Goal: Task Accomplishment & Management: Manage account settings

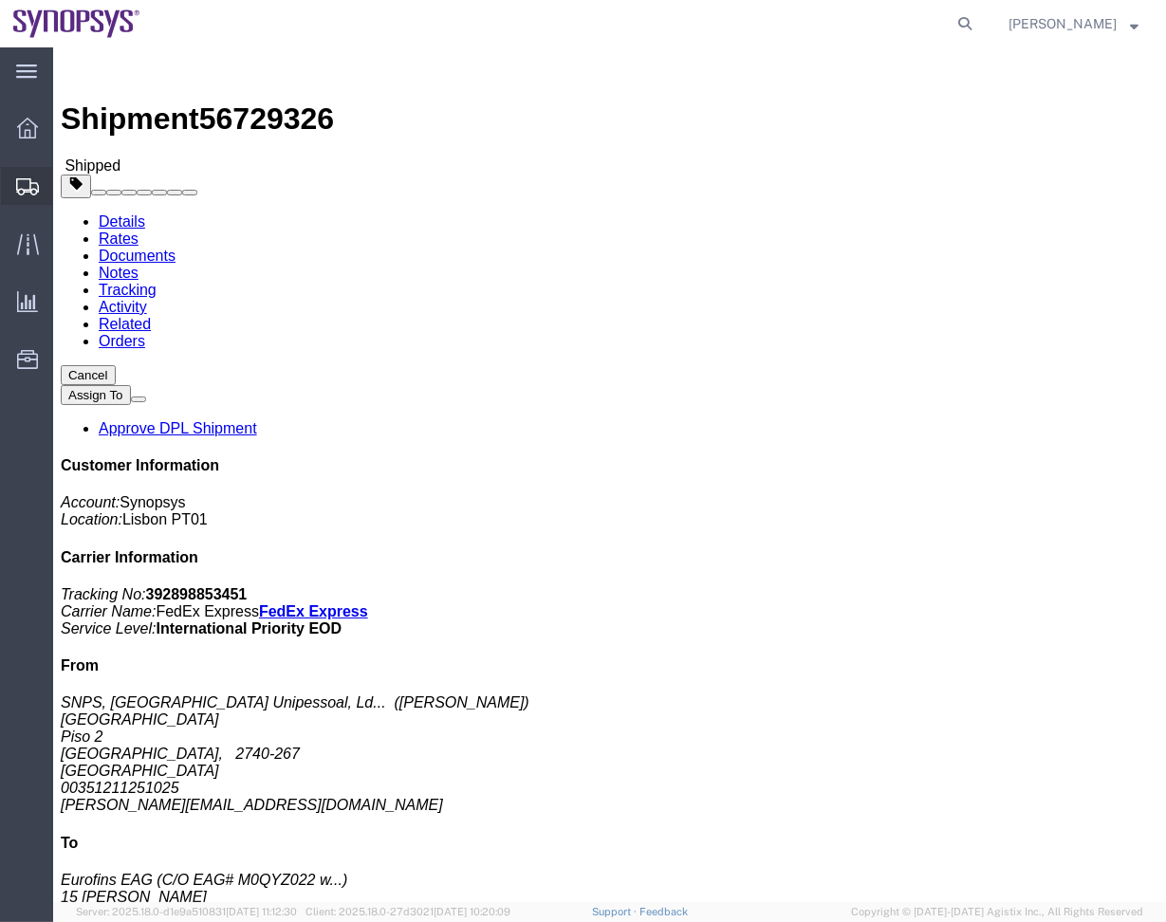
click at [0, 0] on span "Shipment Manager" at bounding box center [0, 0] width 0 height 0
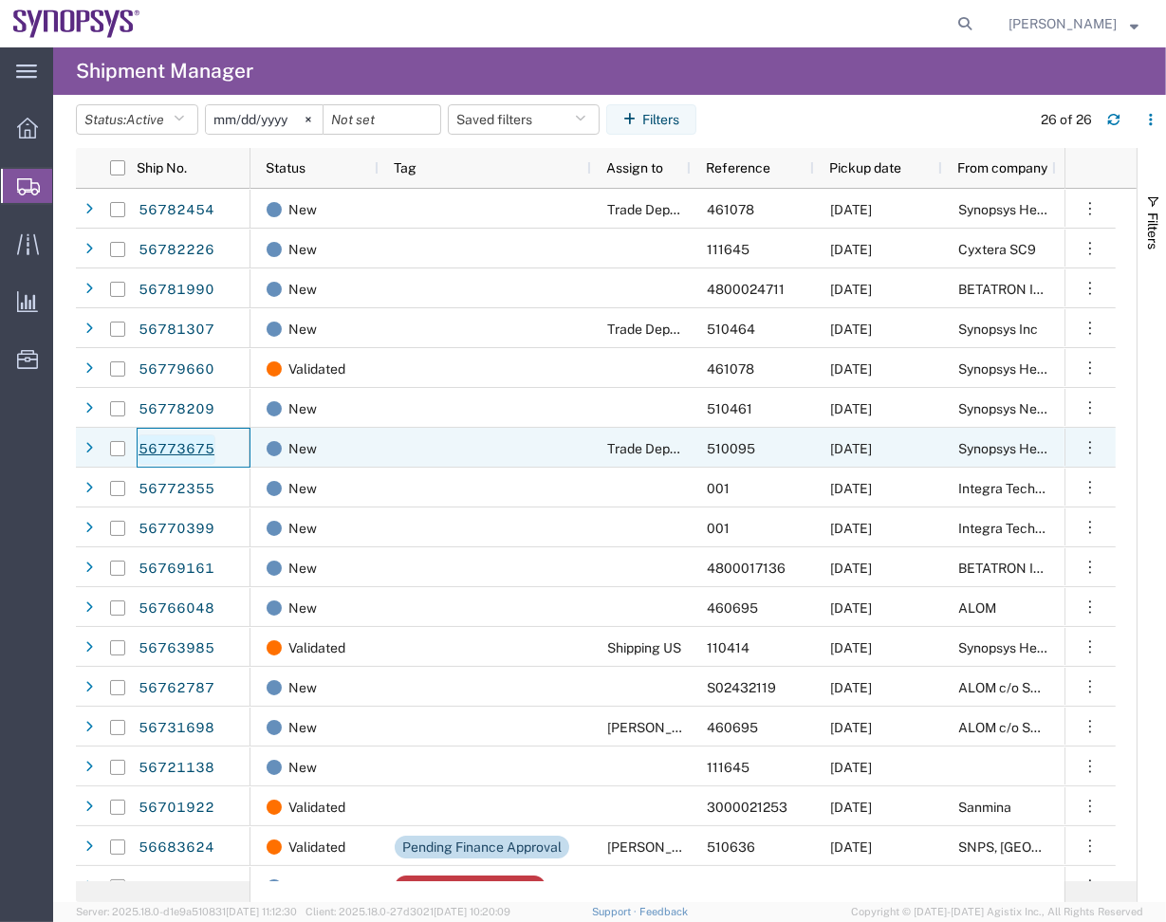
click at [203, 443] on link "56773675" at bounding box center [177, 450] width 78 height 30
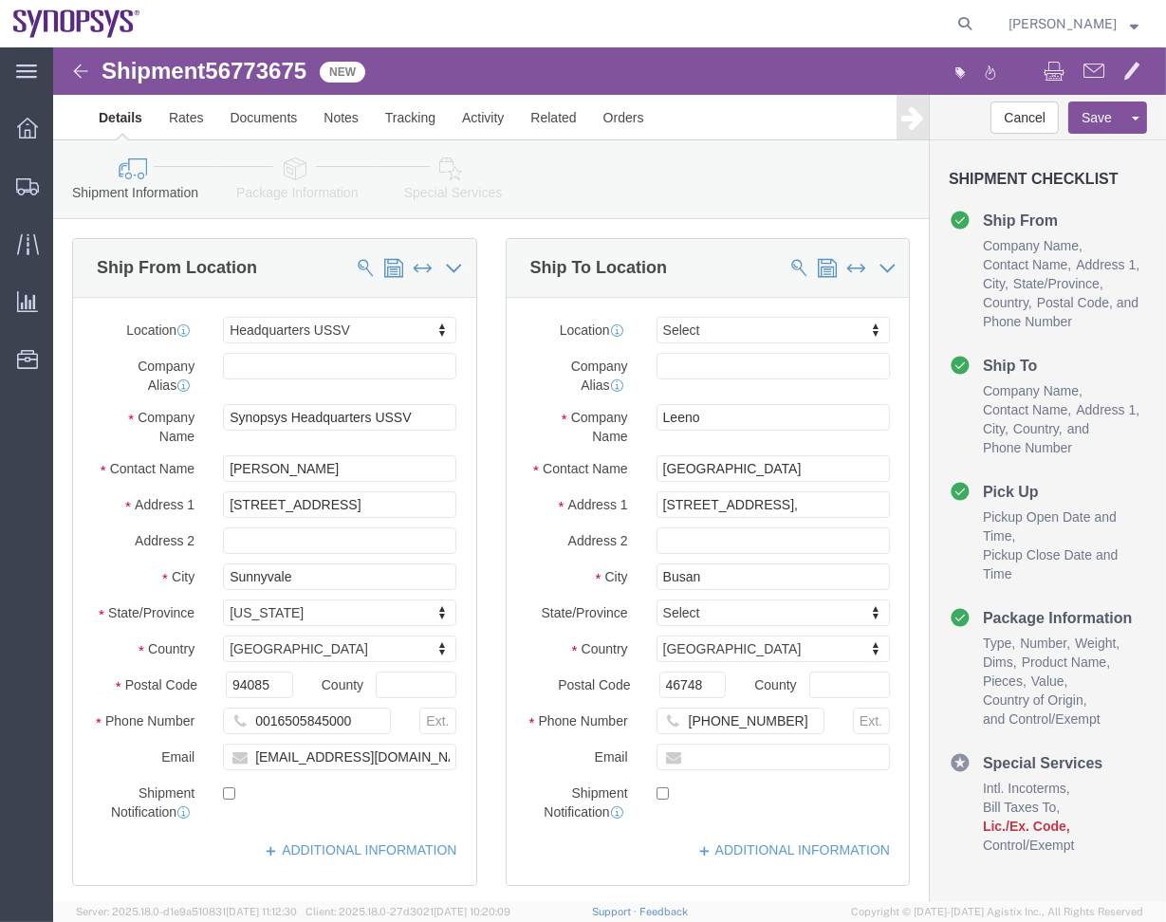
select select "63204"
select select
click link "Package Information"
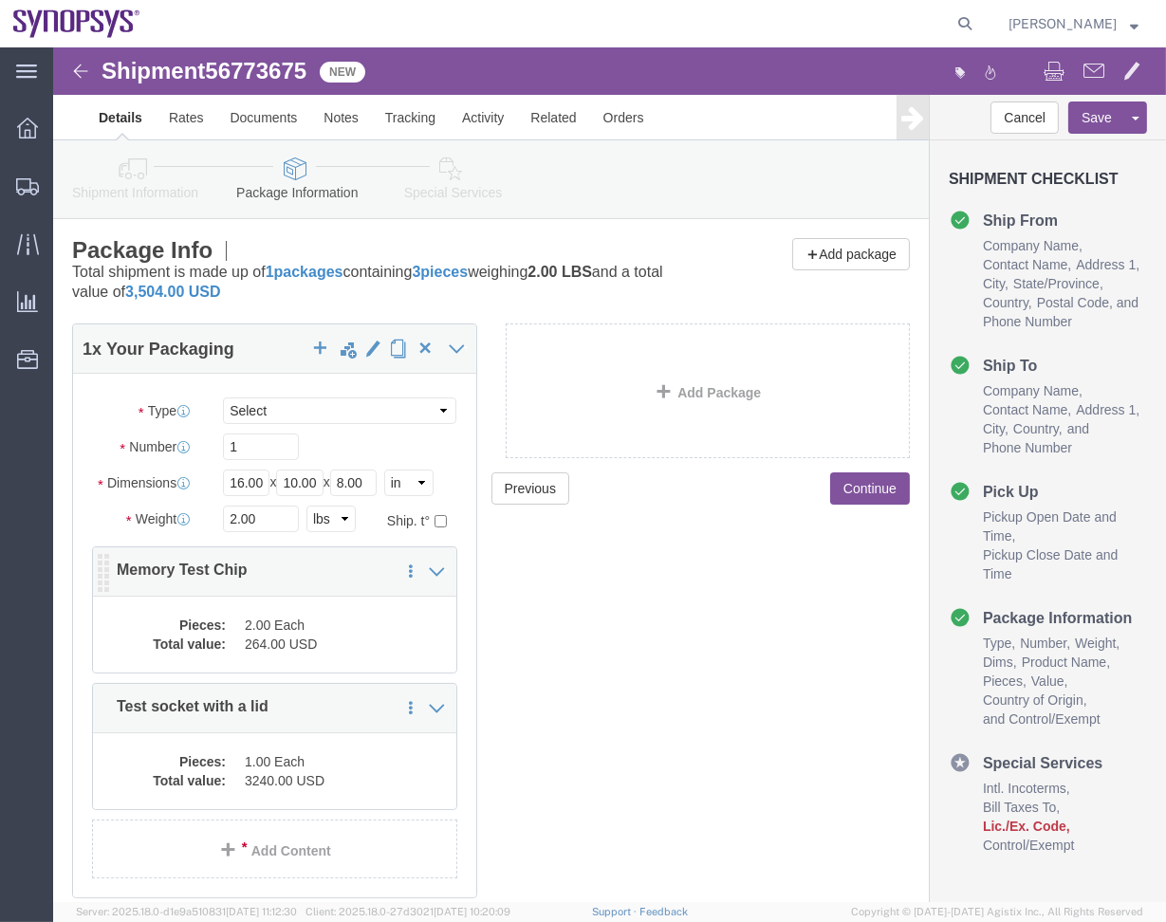
click div "Pieces: 2.00 Each Total value: 264.00 USD"
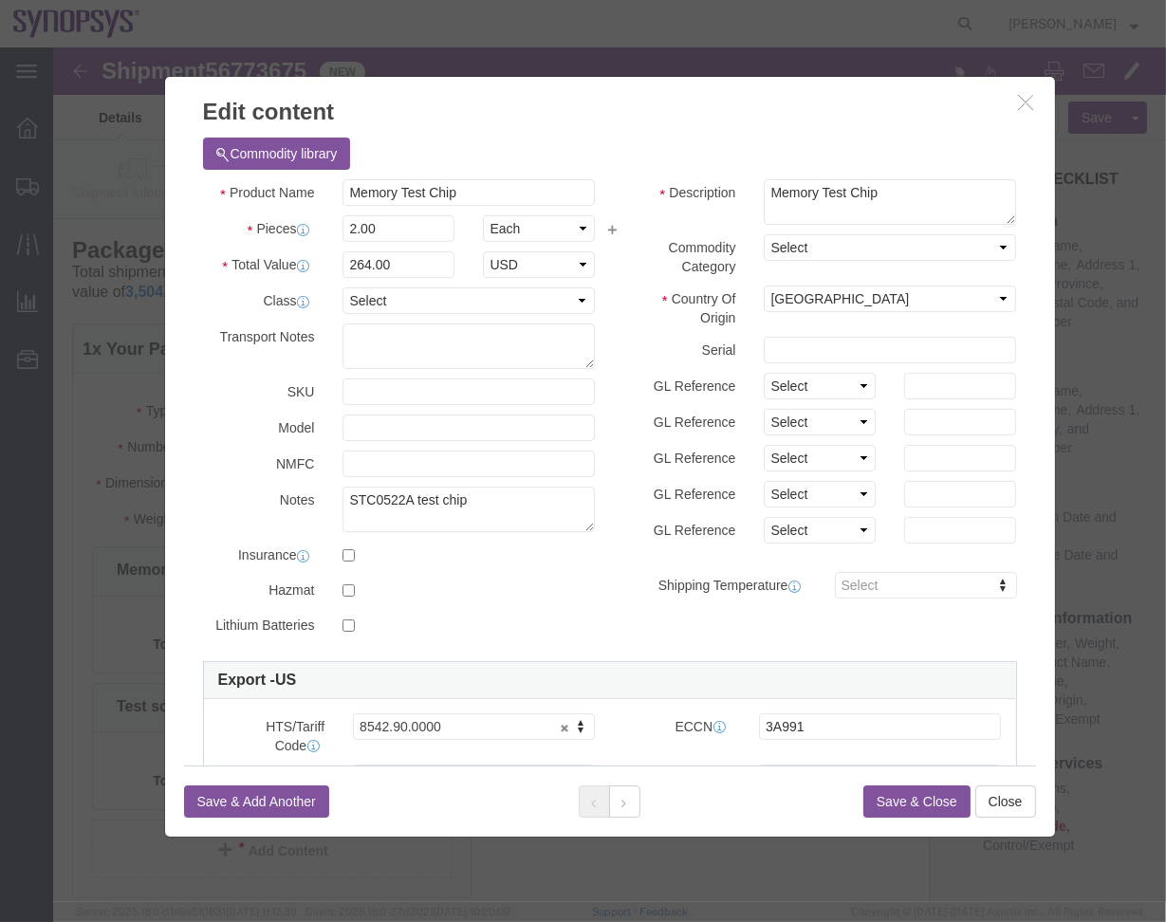
click h3 "Edit content"
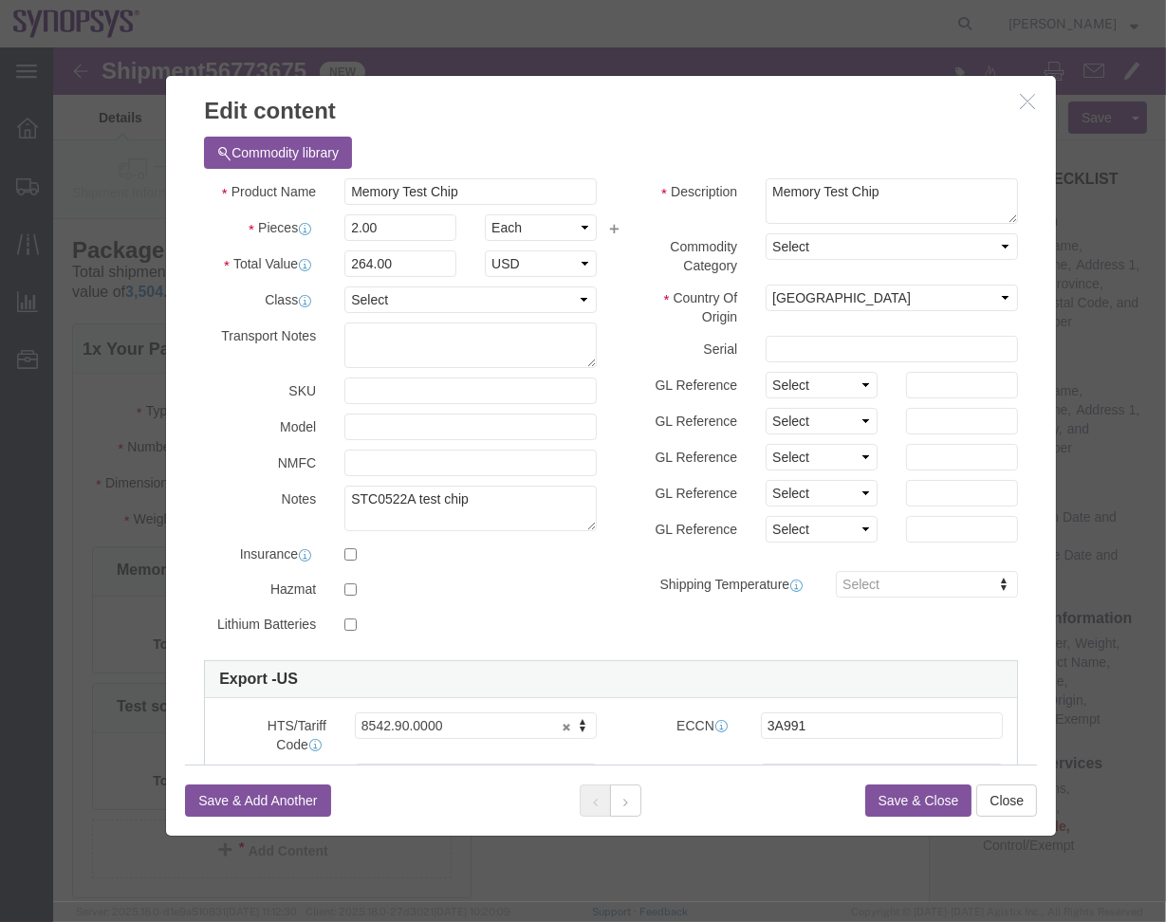
click button "button"
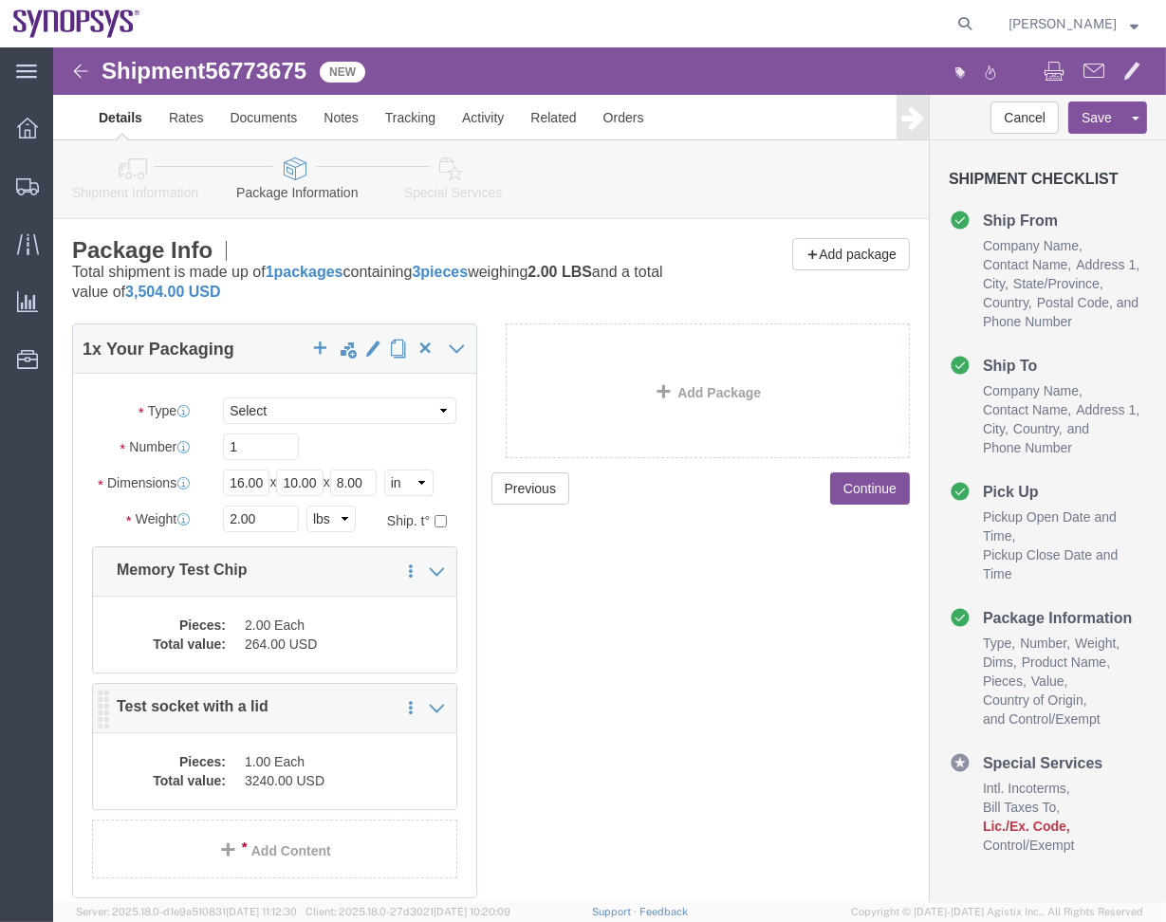
click dd "1.00 Each"
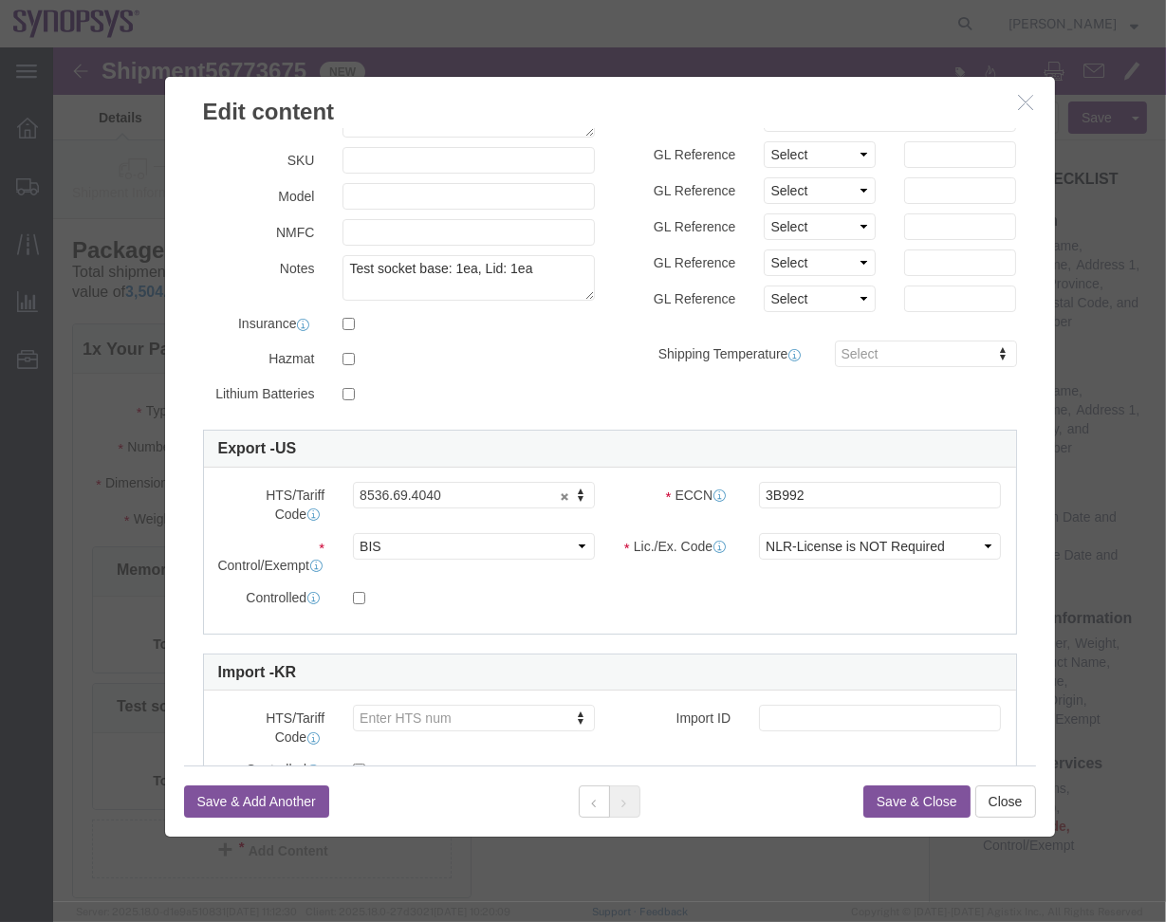
scroll to position [284, 0]
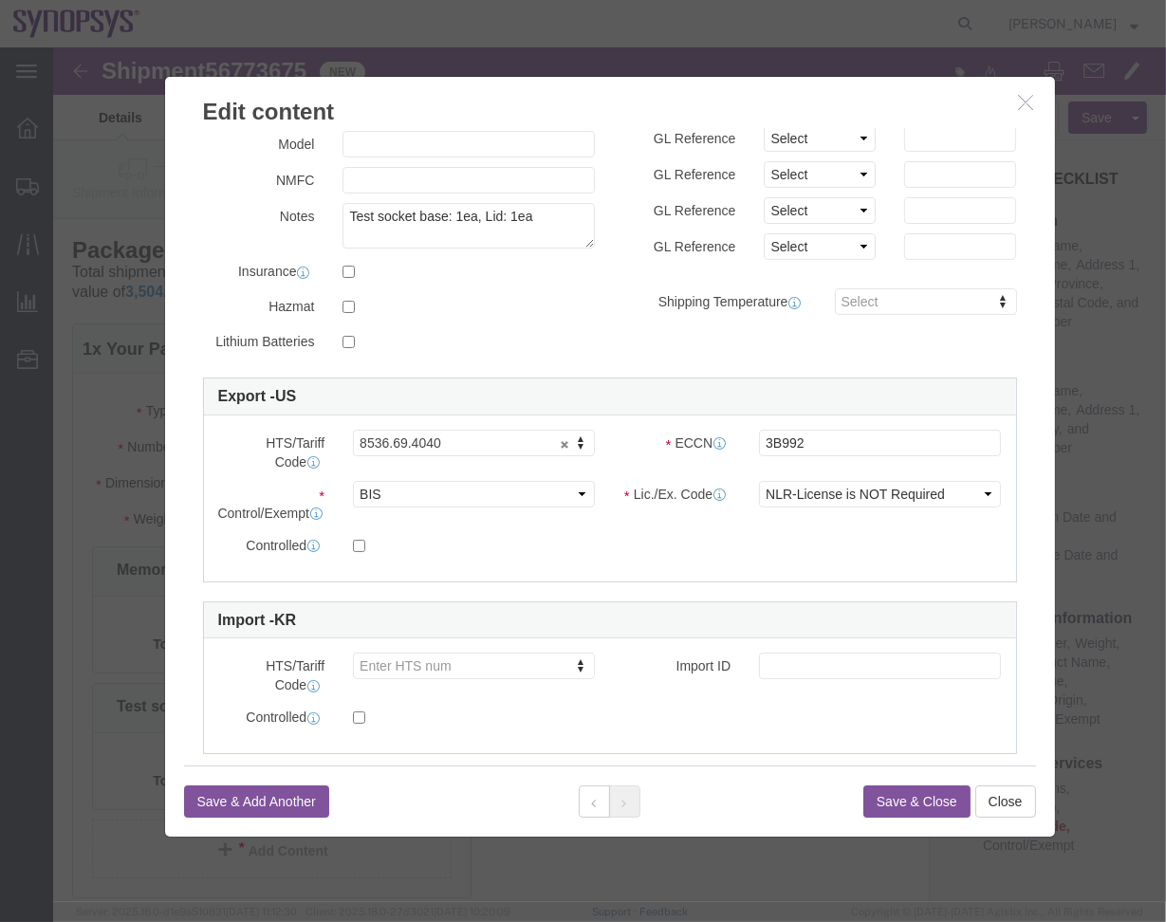
click icon "button"
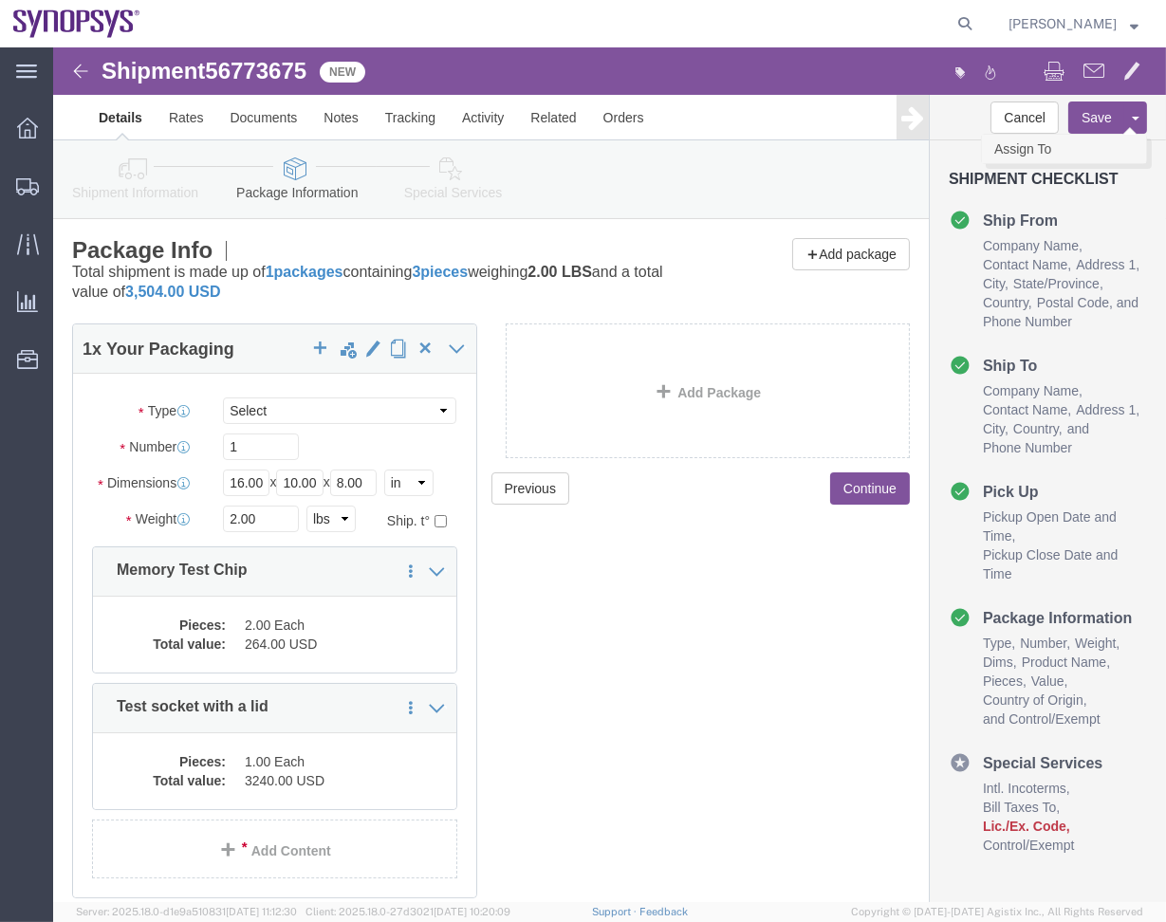
click link "Assign To"
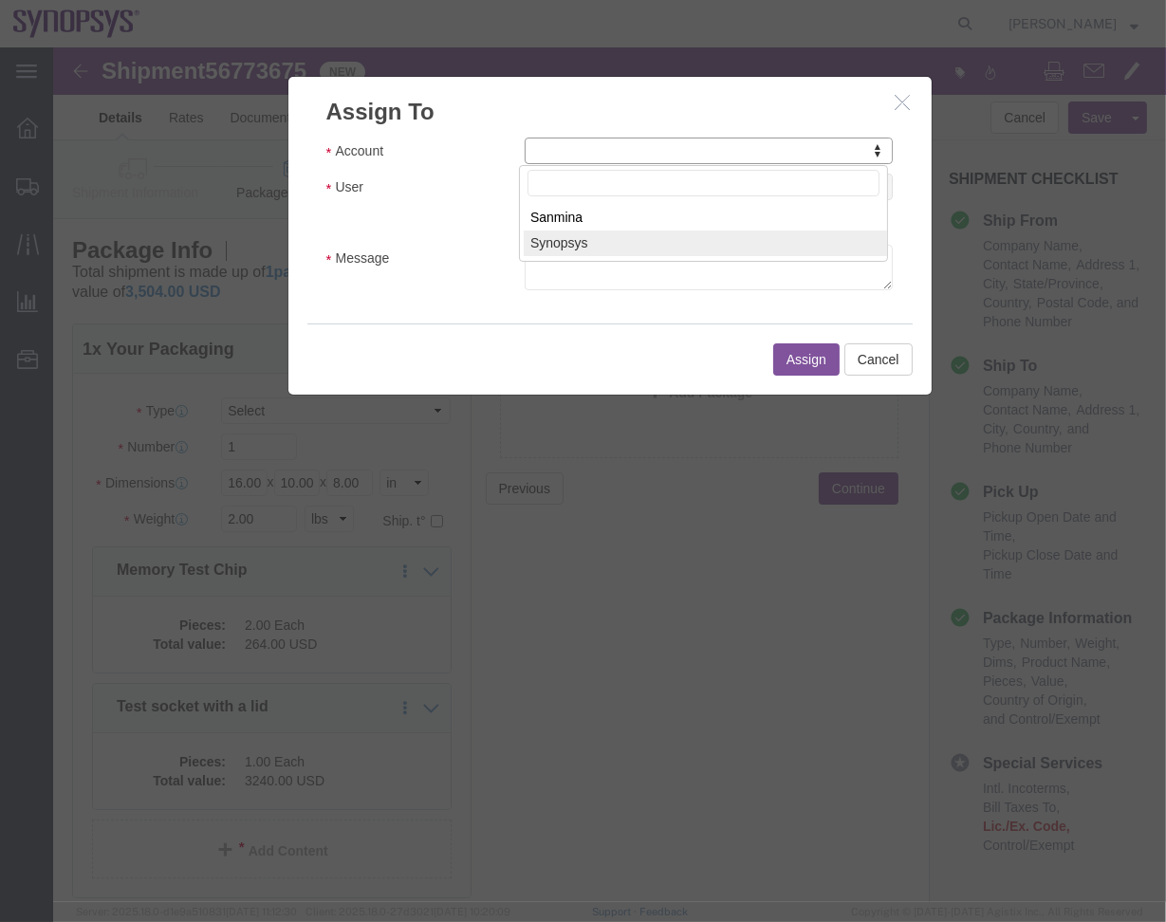
select select "117156"
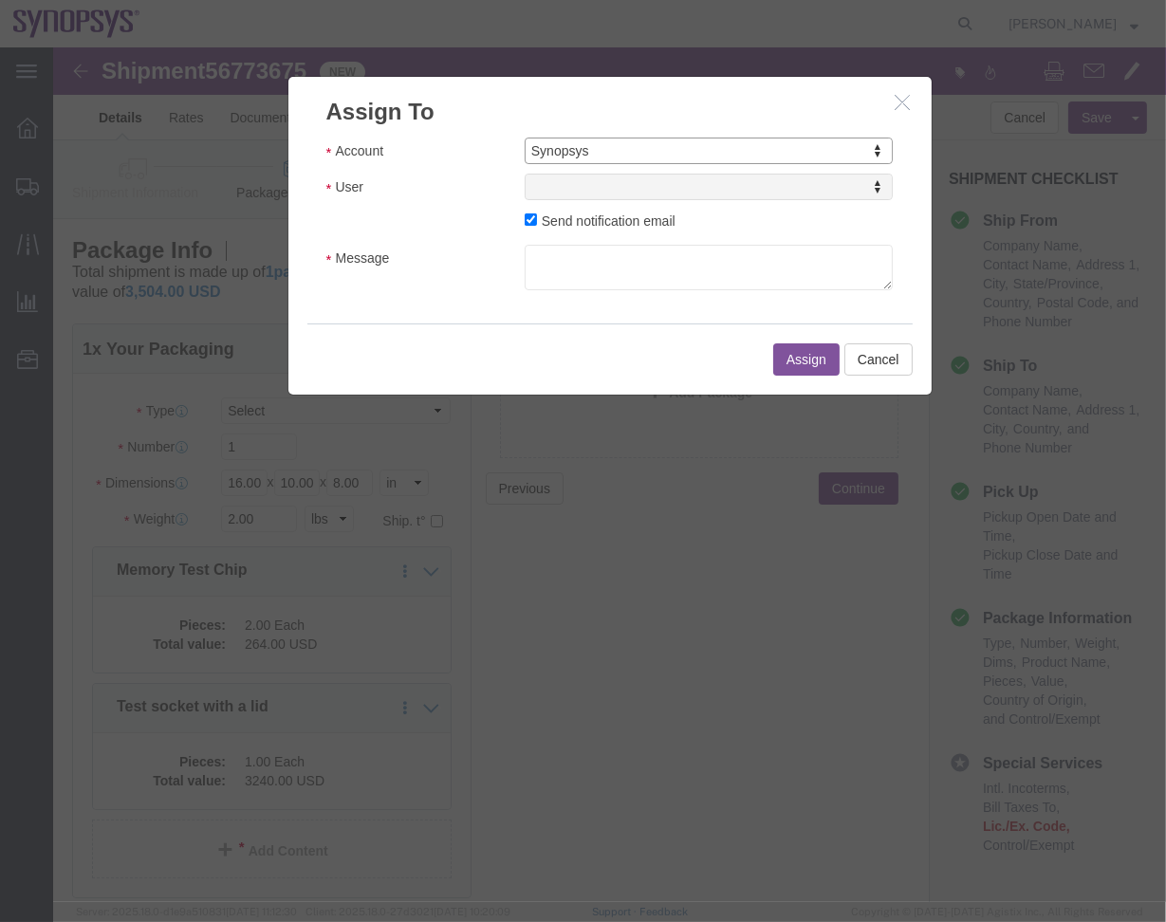
select select
type input "s"
click div "Send notification email"
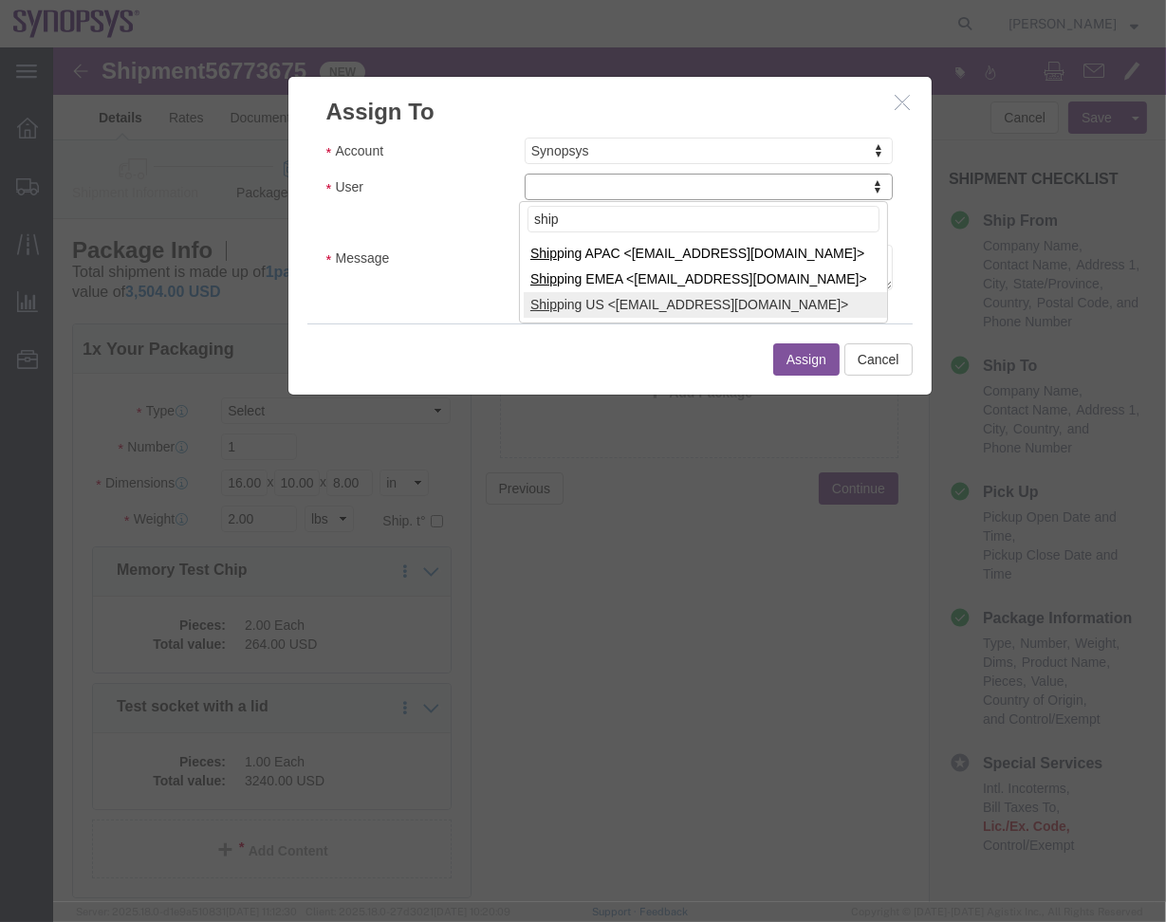
type input "ship"
select select "100122"
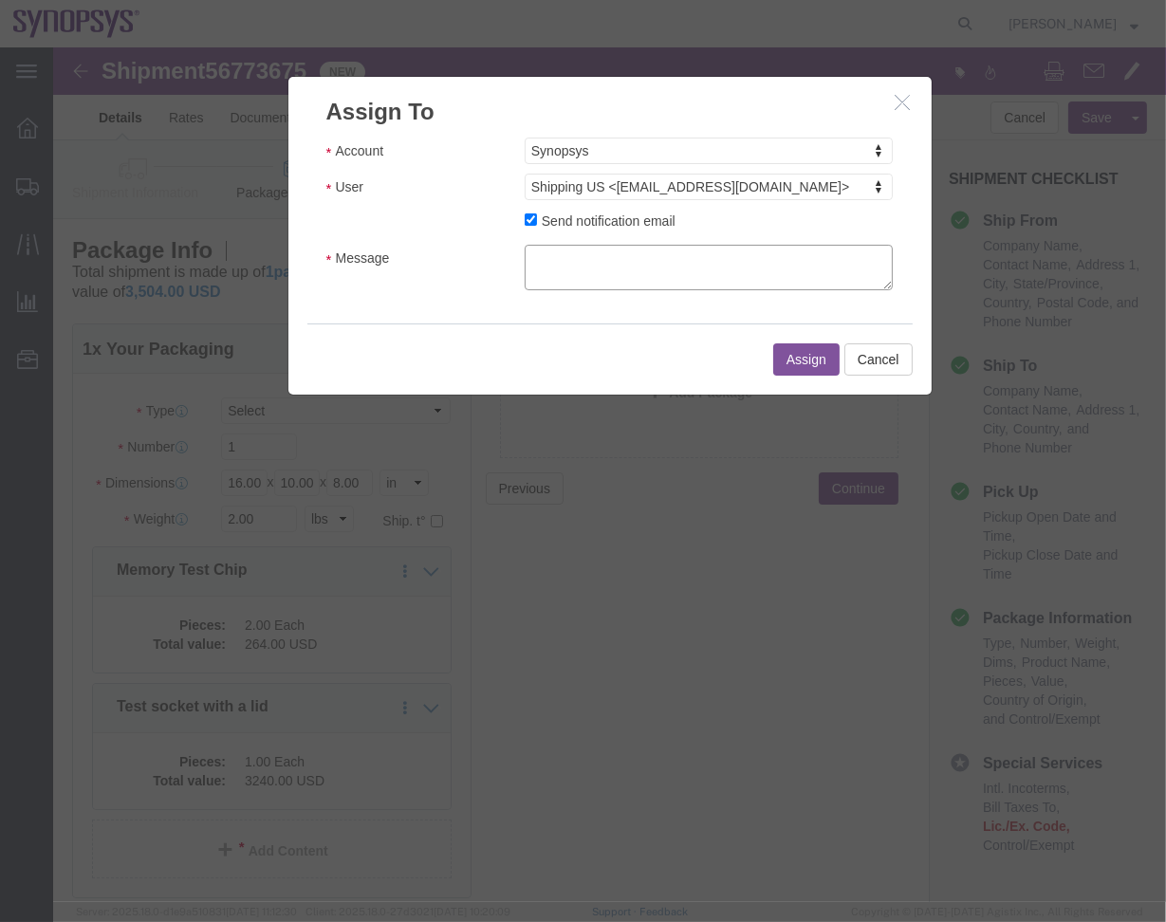
click textarea "Message"
type textarea "a"
click button "Assign"
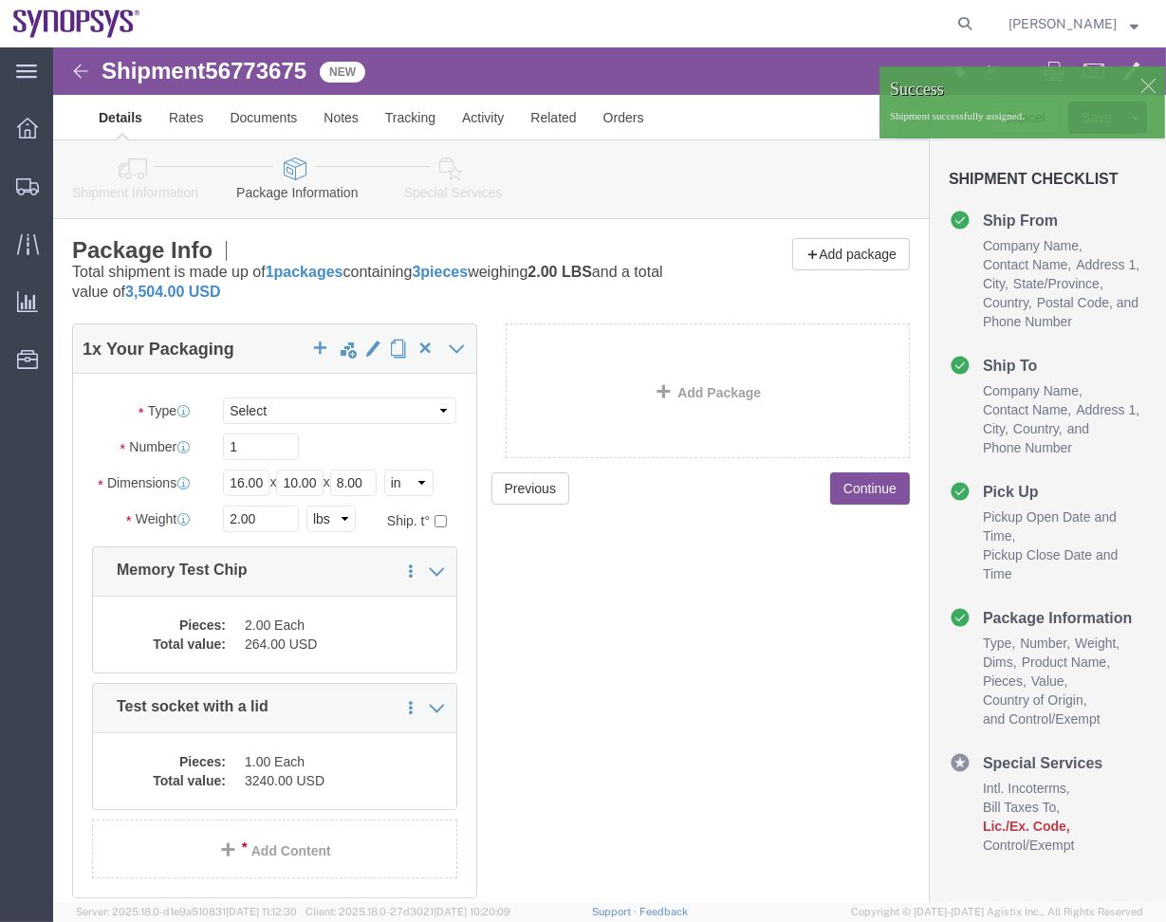
click icon
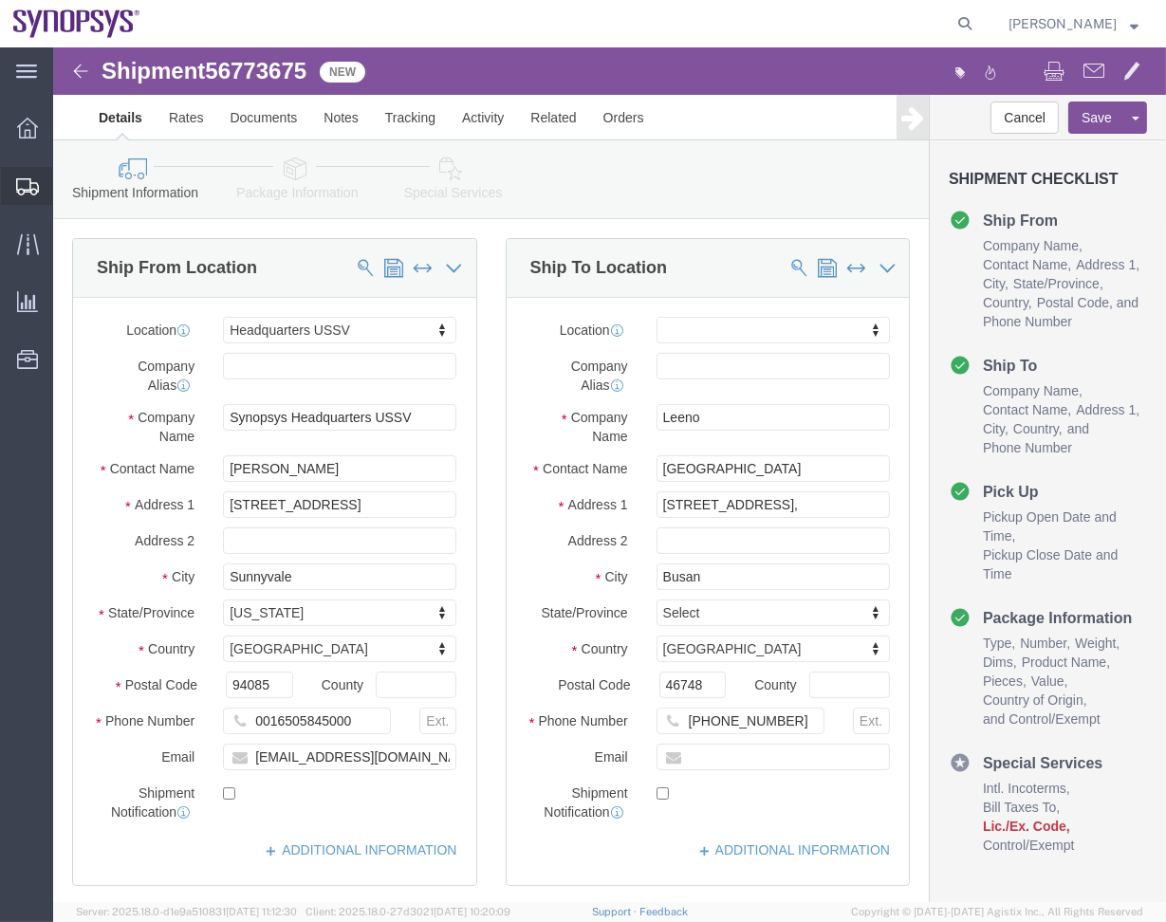
click at [0, 0] on span "Shipment Manager" at bounding box center [0, 0] width 0 height 0
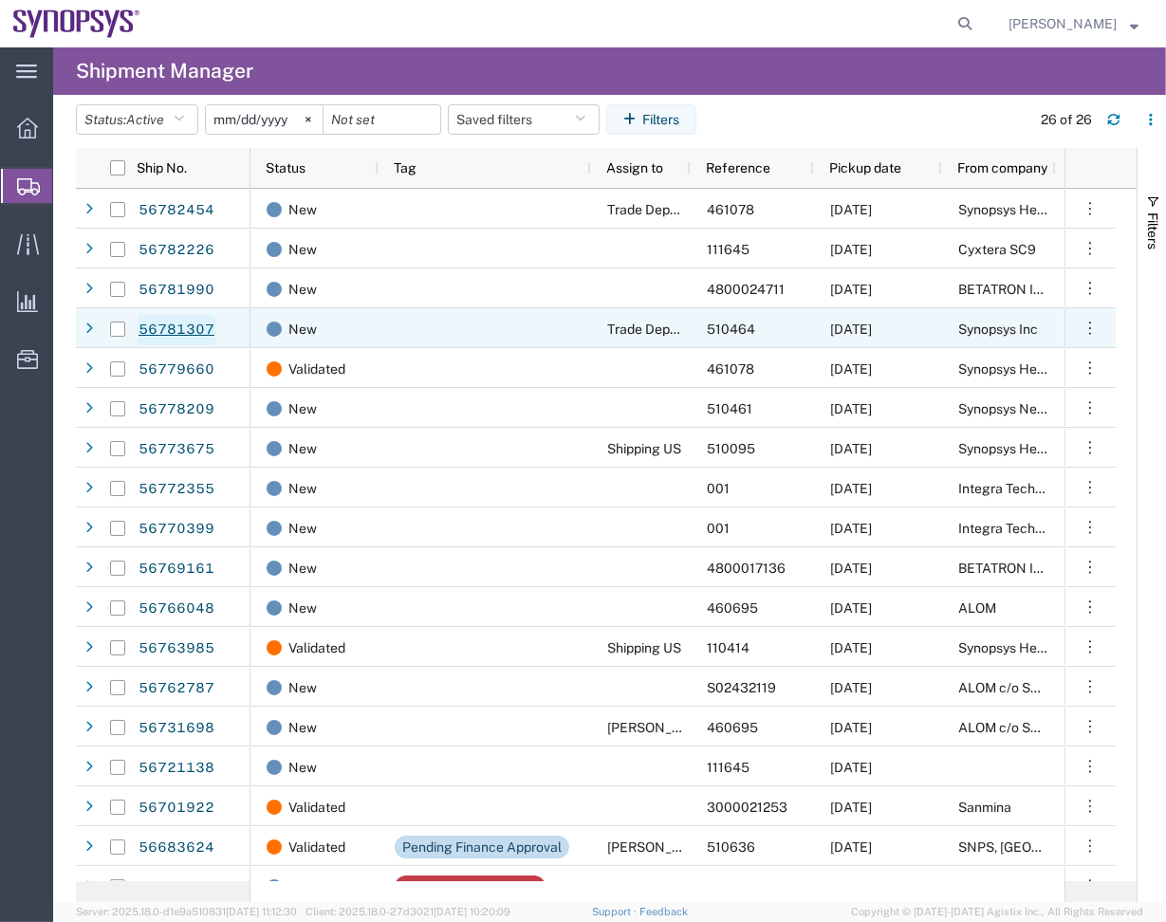
click at [183, 325] on link "56781307" at bounding box center [177, 330] width 78 height 30
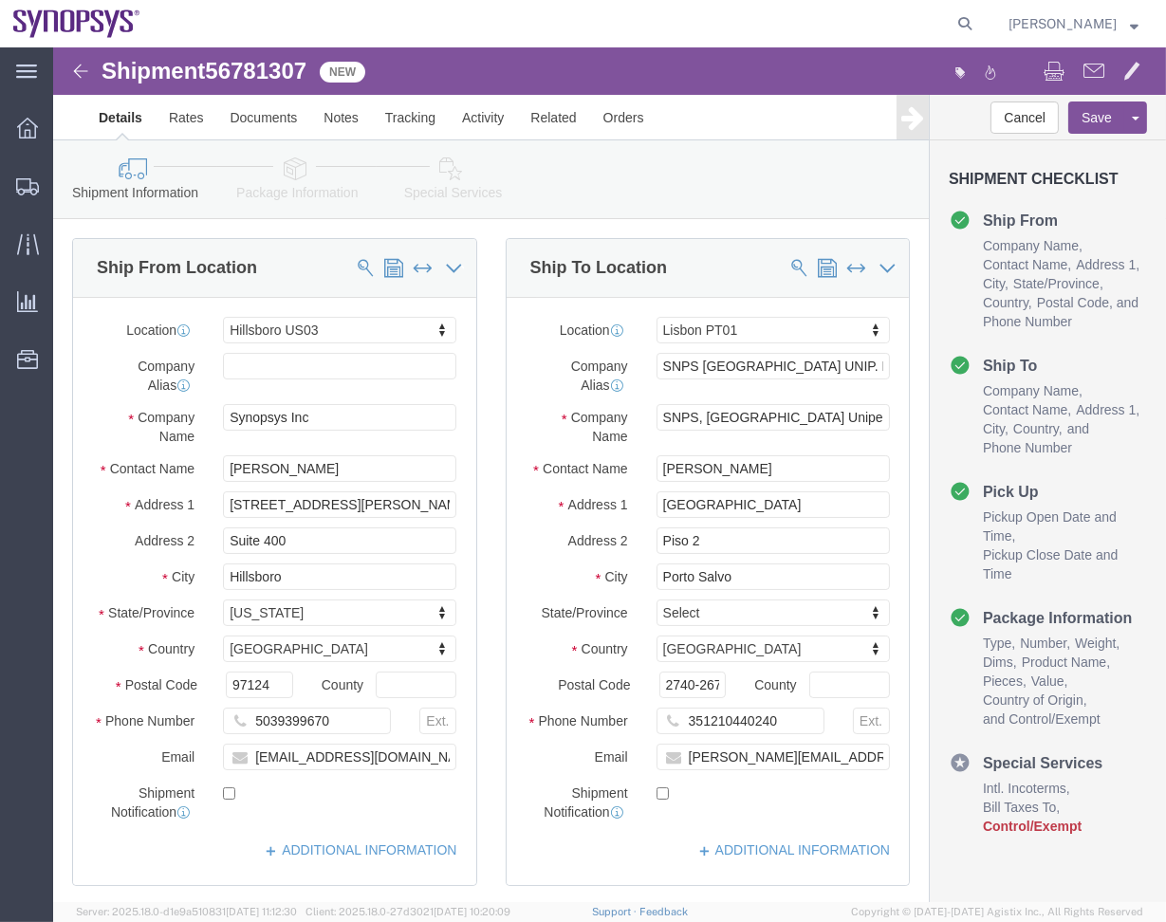
select select "63190"
select select "63152"
click icon
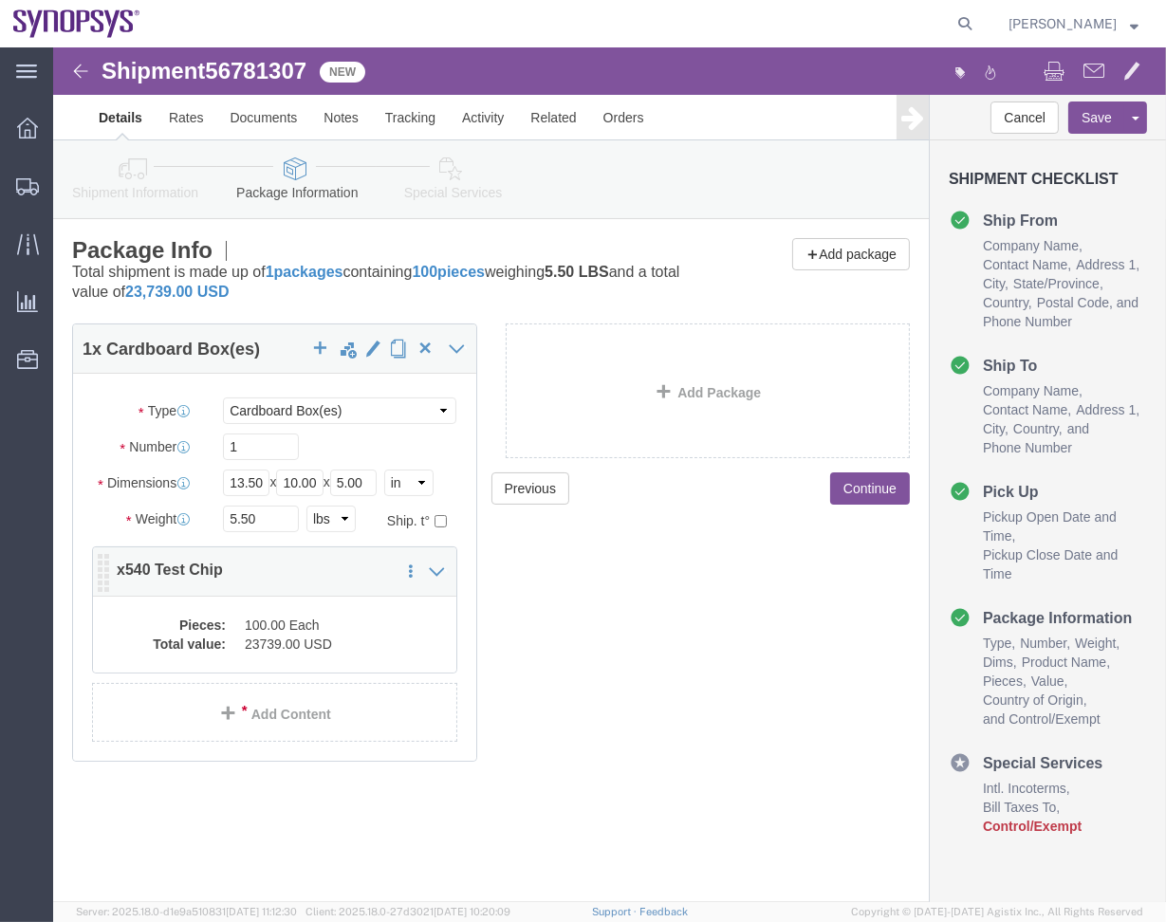
click dt "Total value:"
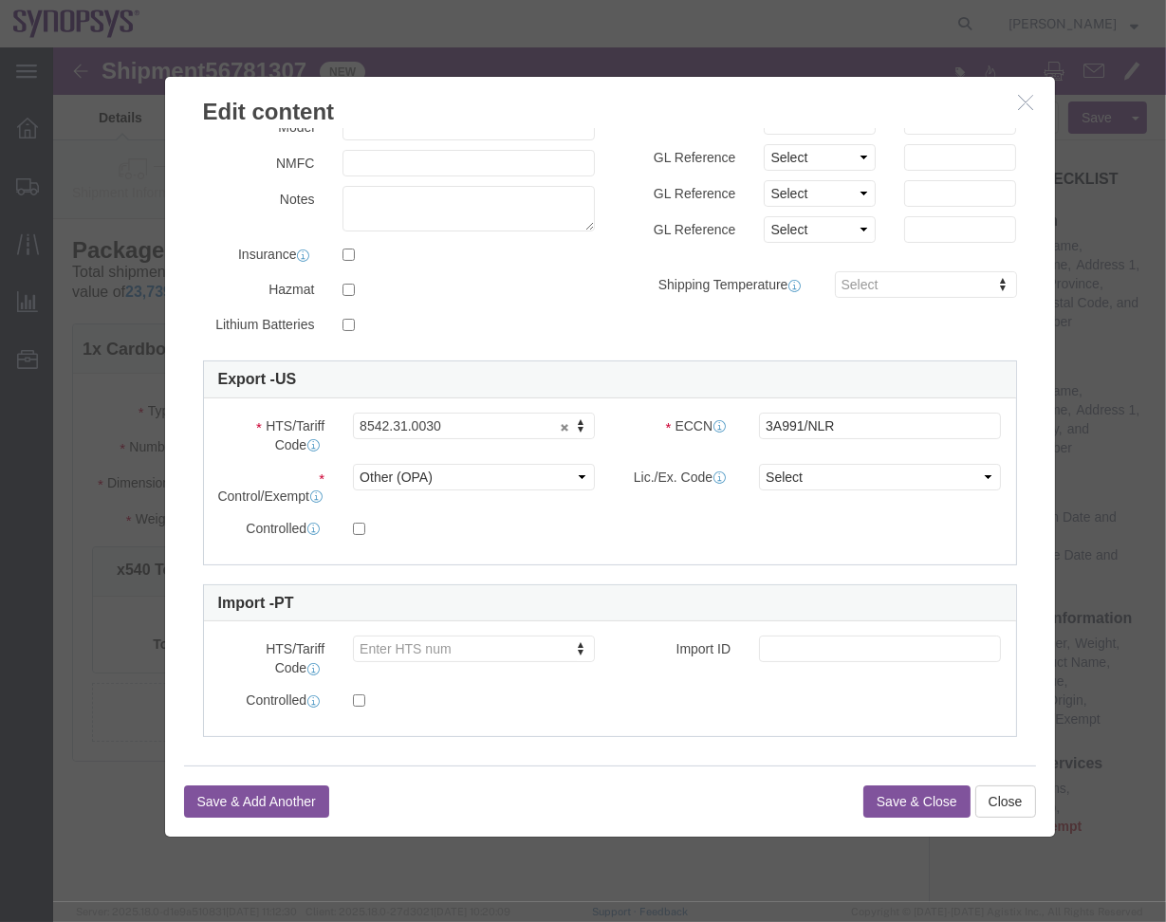
scroll to position [312, 0]
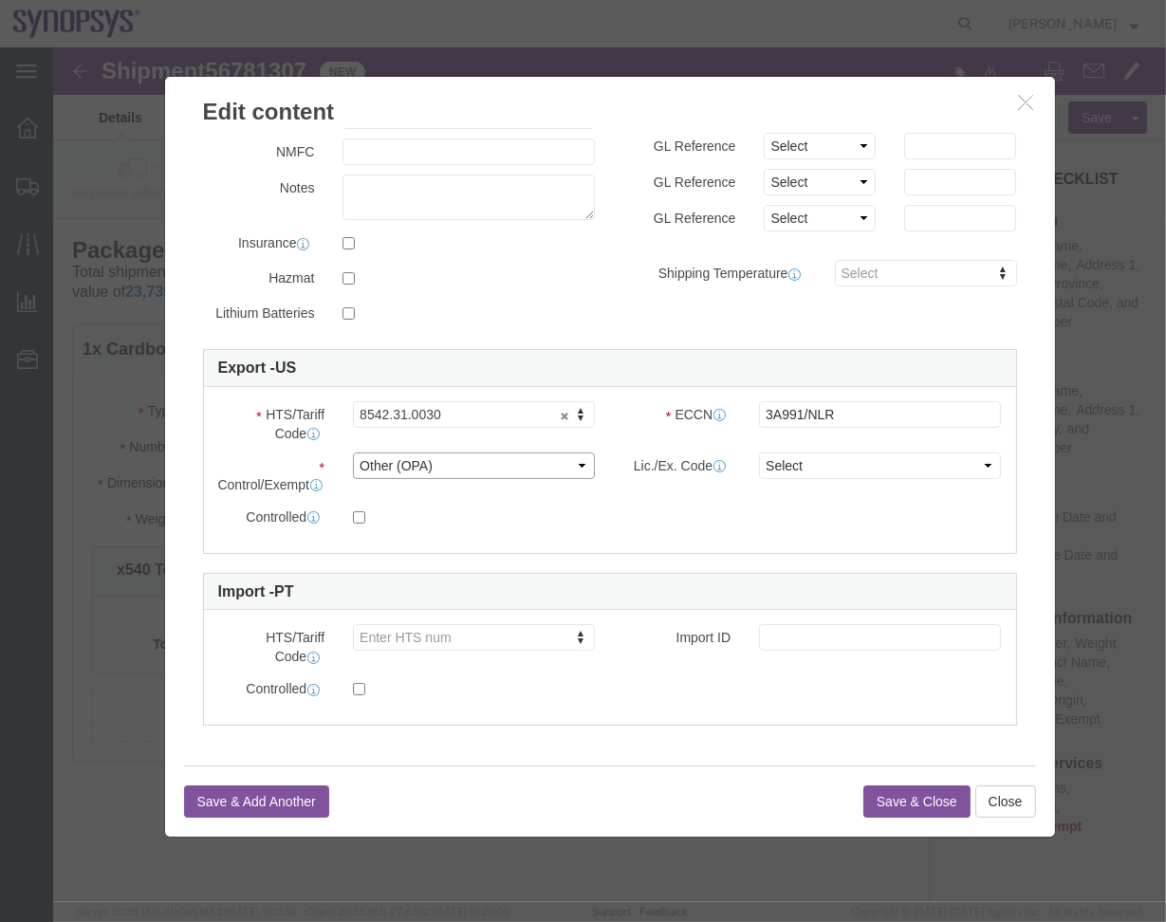
click select "Select ATF BIS DEA EPA FDA FTR ITAR OFAC Other (OPA)"
select select "BIS"
click select "Select ATF BIS DEA EPA FDA FTR ITAR OFAC Other (OPA)"
click div "Lic./Ex. Code Select AGR-Agricultural APP-Computers APR-Additional Permissive E…"
click select "Select AGR-Agricultural APP-Computers APR-Additional Permissive Exports AVS-Air…"
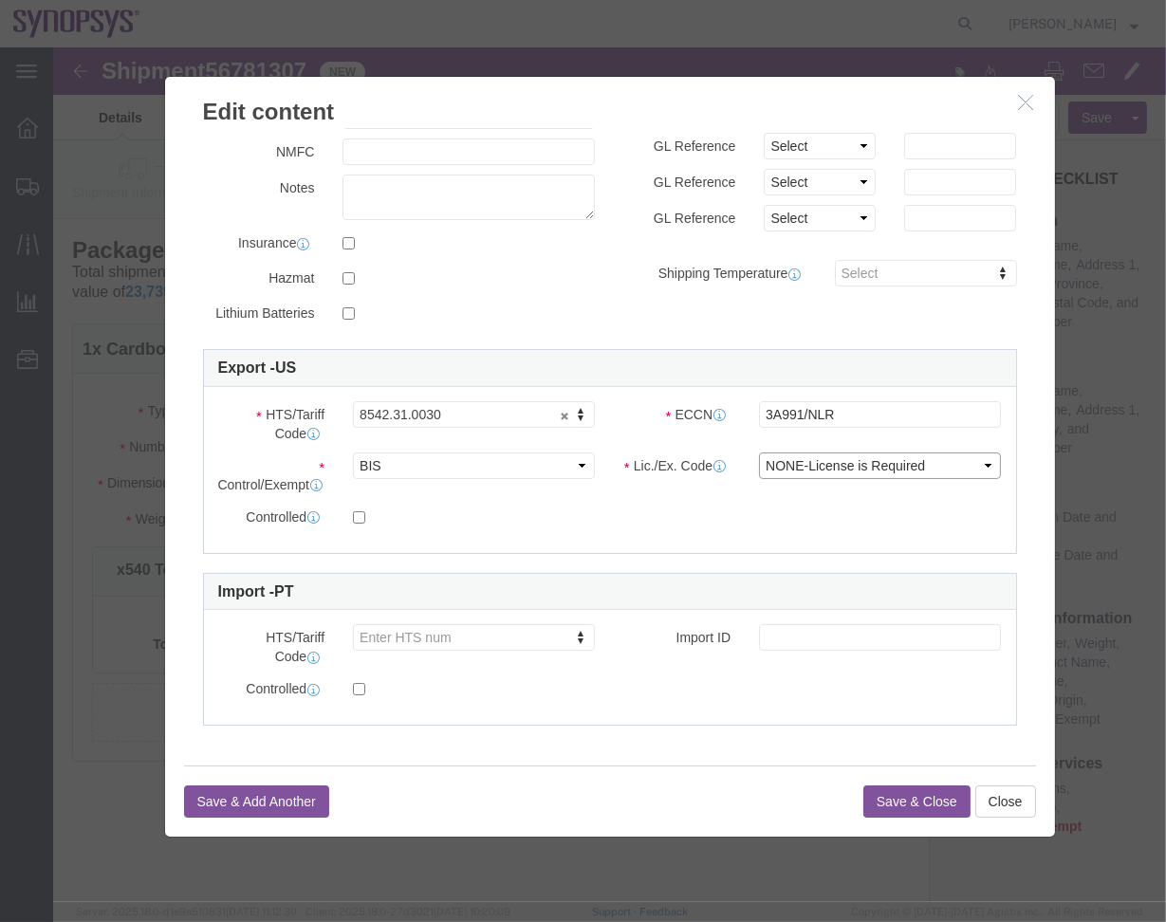
click select "Select AGR-Agricultural APP-Computers APR-Additional Permissive Exports AVS-Air…"
select select "NLR"
click select "Select AGR-Agricultural APP-Computers APR-Additional Permissive Exports AVS-Air…"
click button "Save & Close"
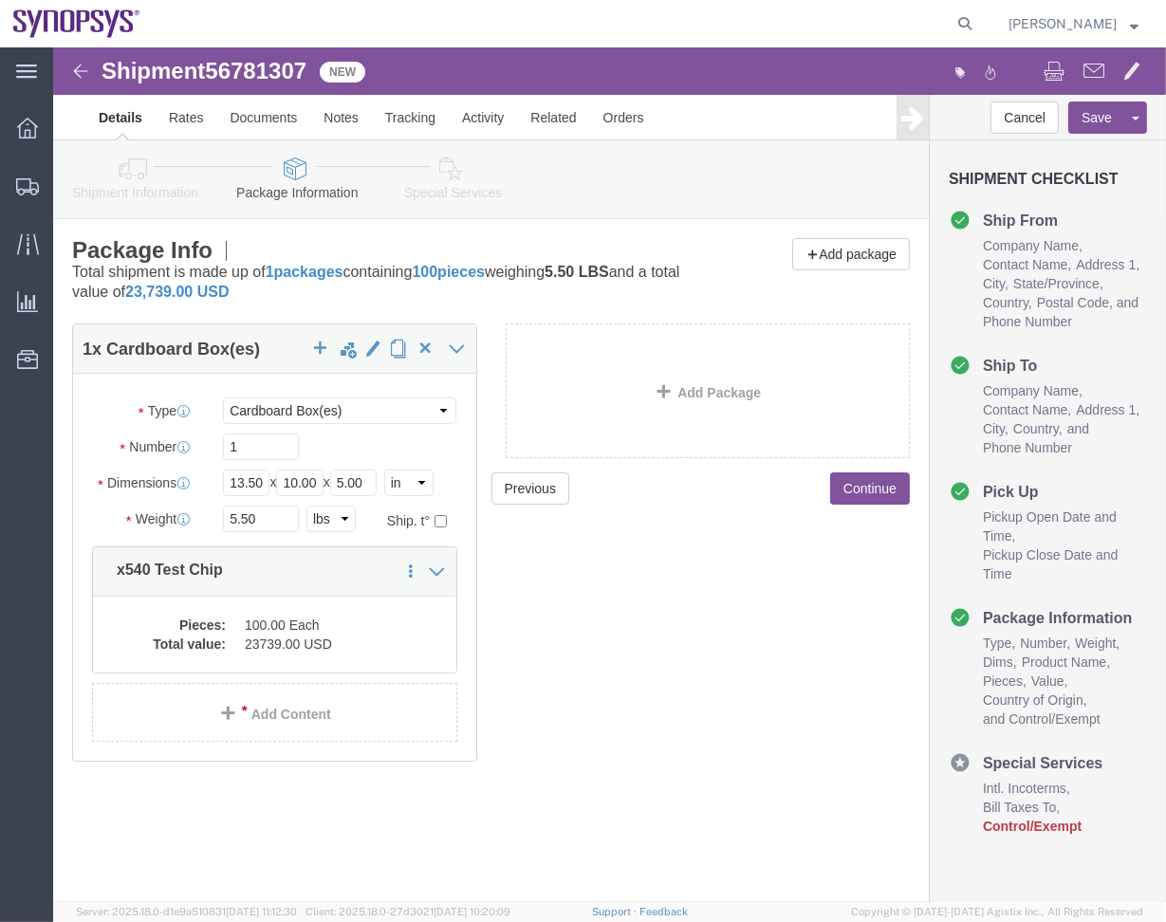
click link "Shipment Information"
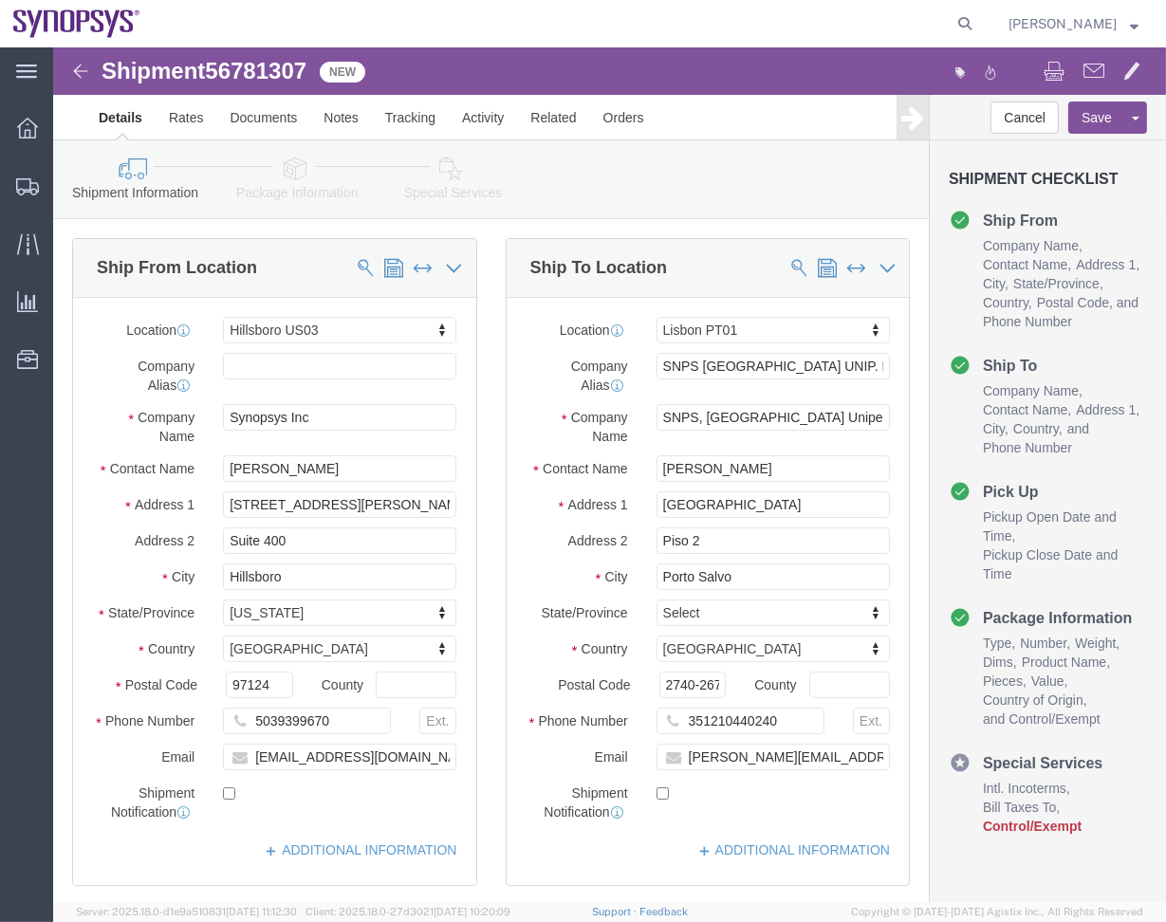
click link "Assign To"
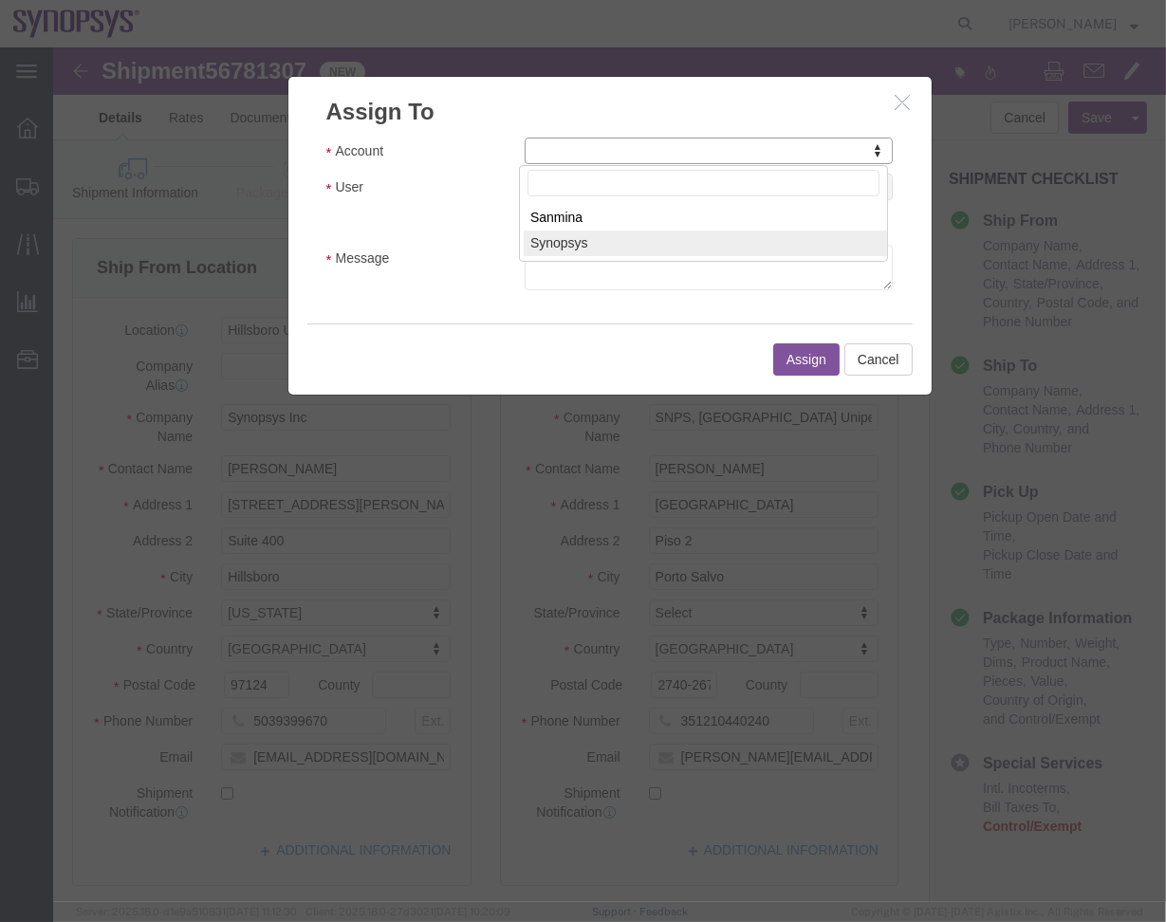
select select "117156"
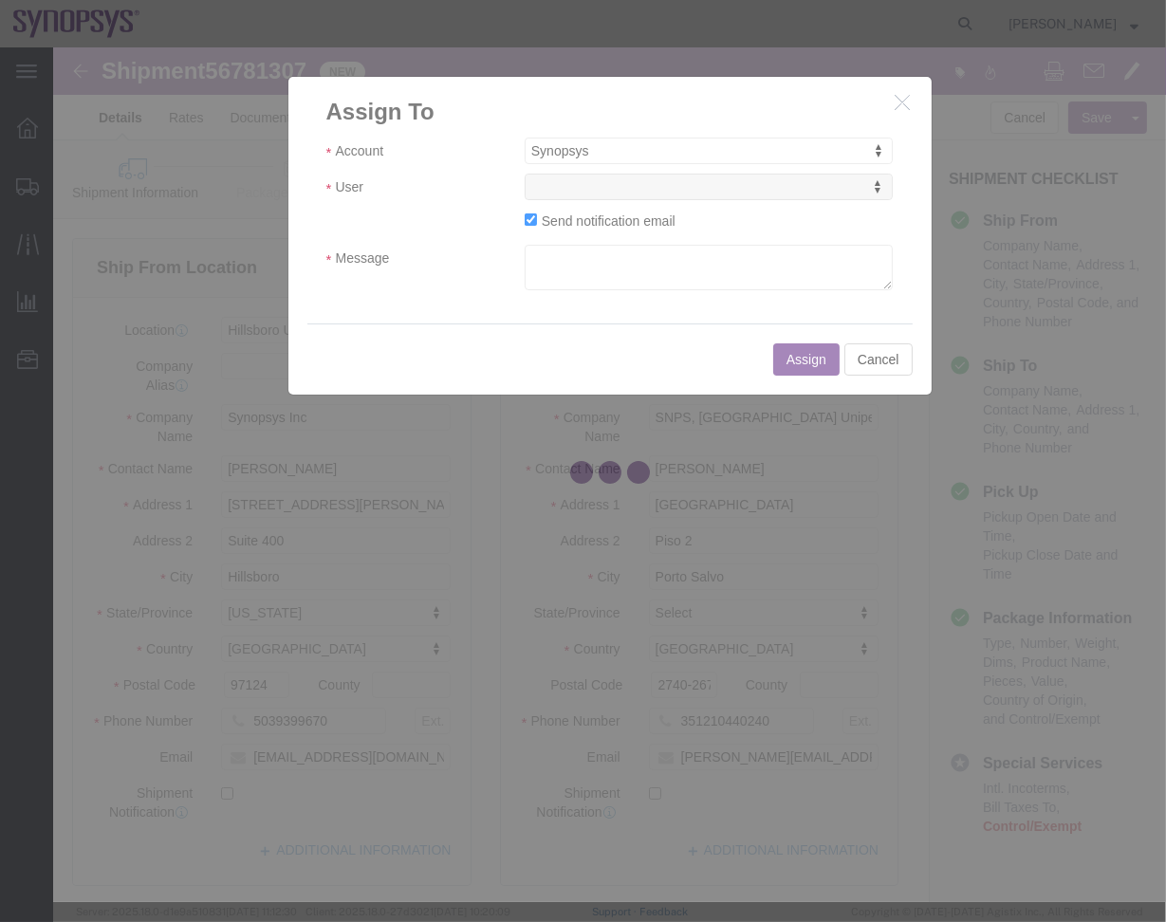
click at [711, 189] on div at bounding box center [609, 474] width 1113 height 855
select select
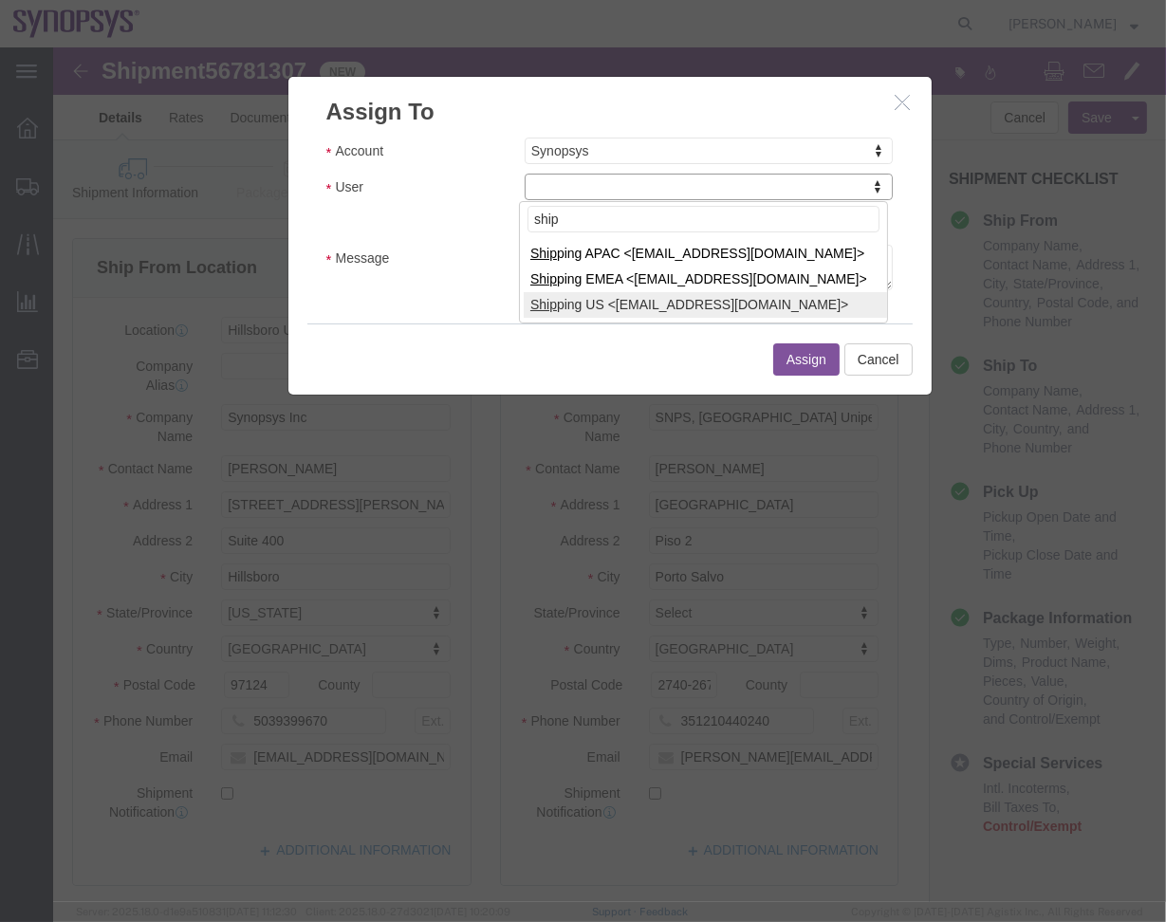
type input "ship"
select select "100122"
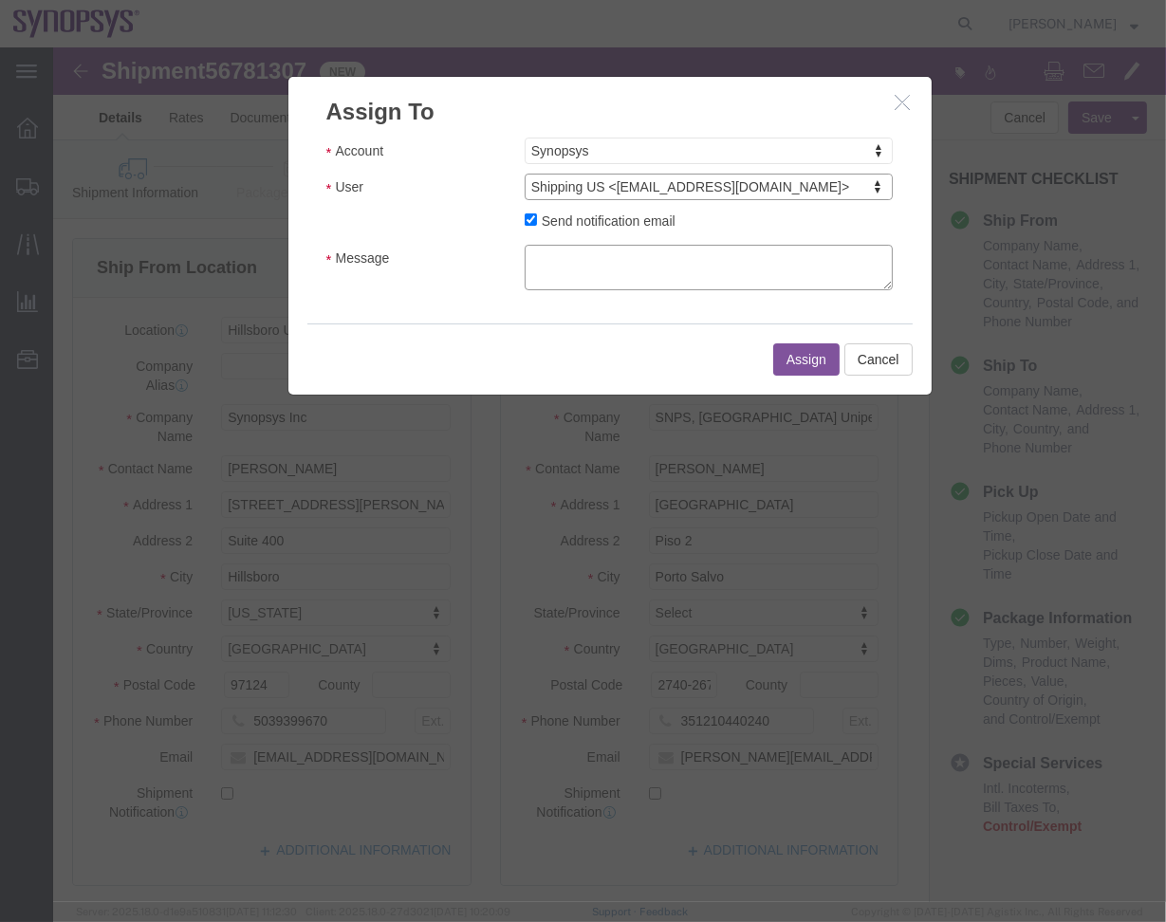
click textarea "Message"
type textarea "a"
click button "Assign"
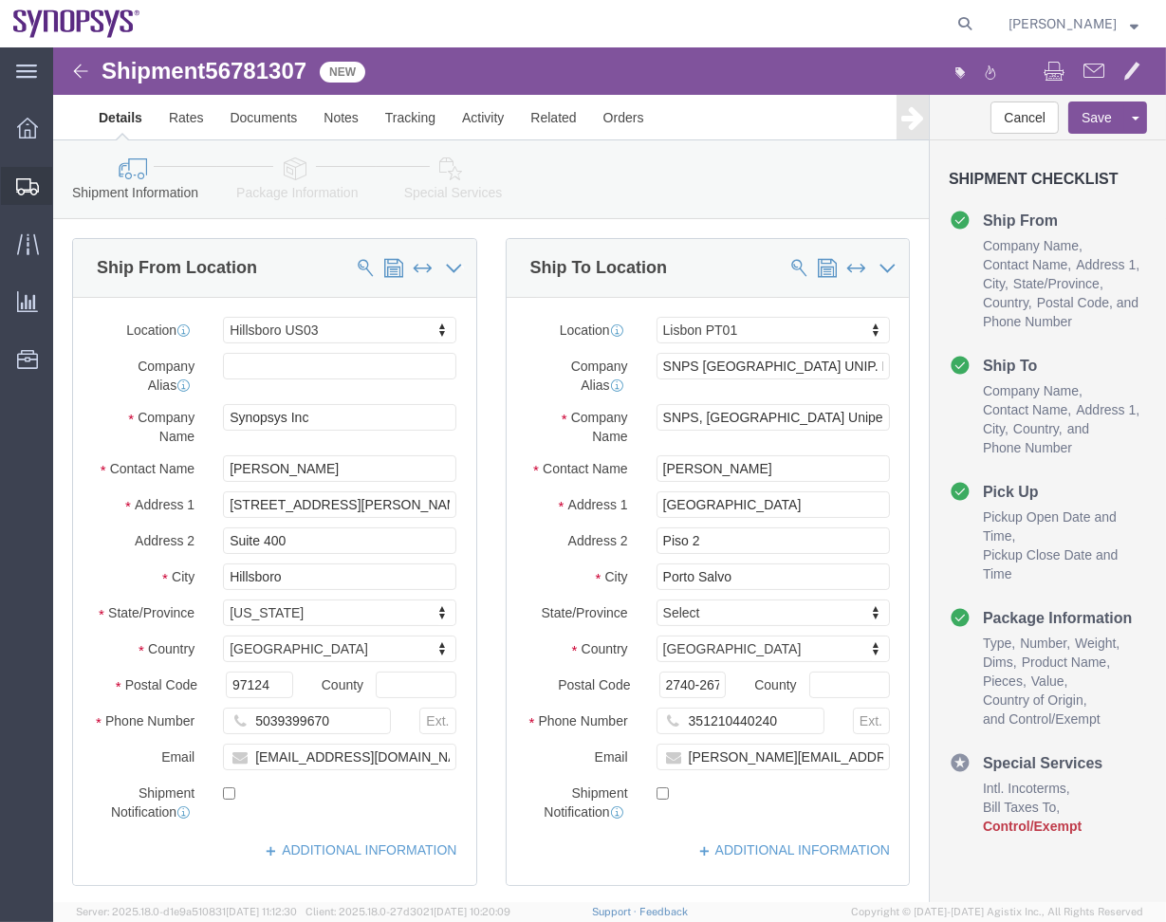
click at [0, 0] on span "Shipment Manager" at bounding box center [0, 0] width 0 height 0
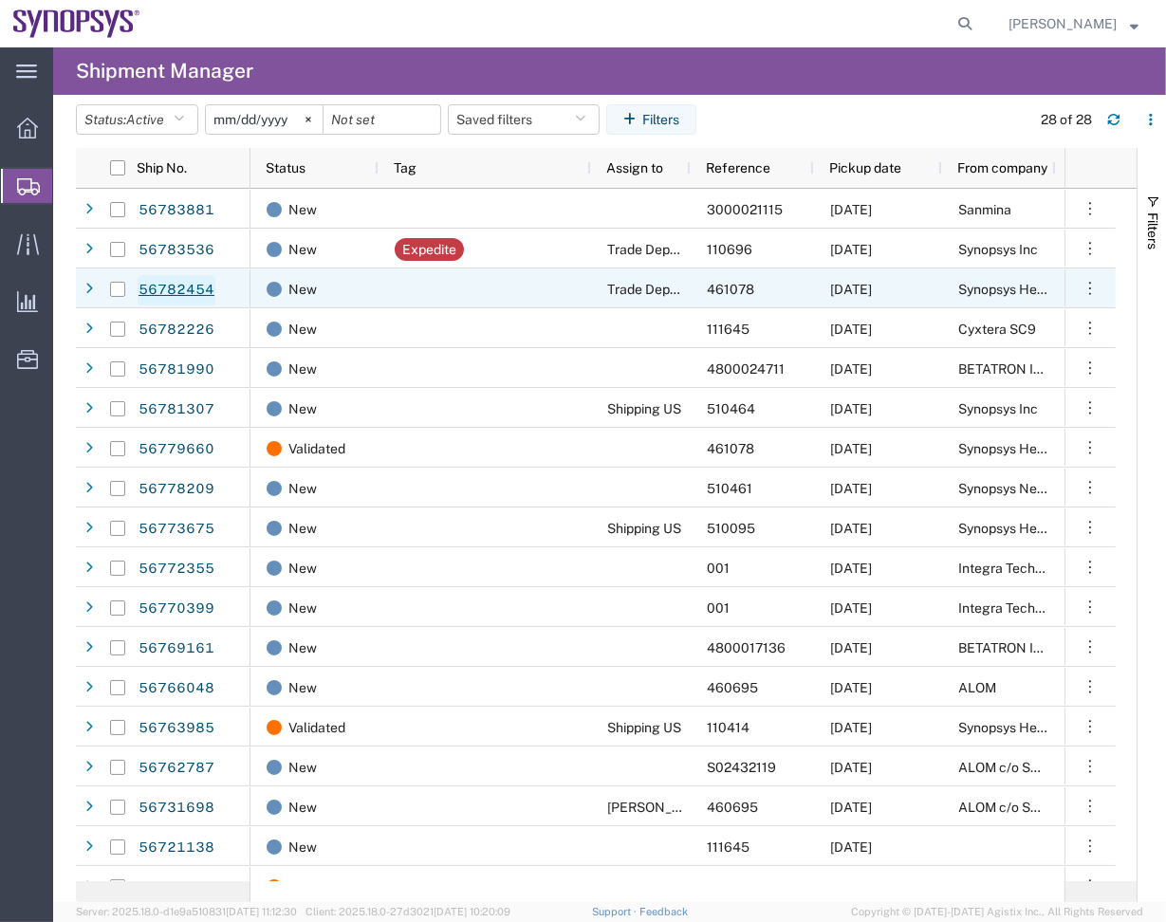
click at [202, 288] on link "56782454" at bounding box center [177, 290] width 78 height 30
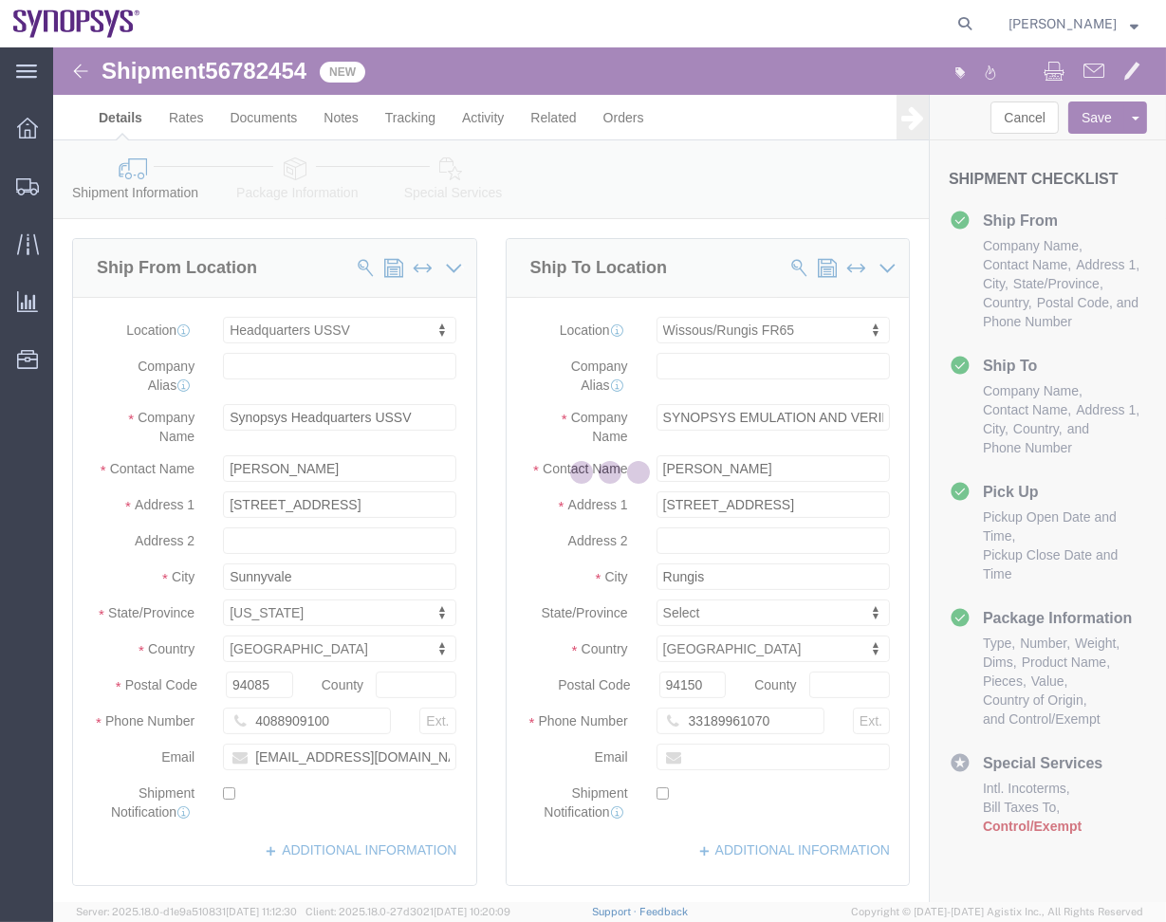
select select "63204"
select select "63109"
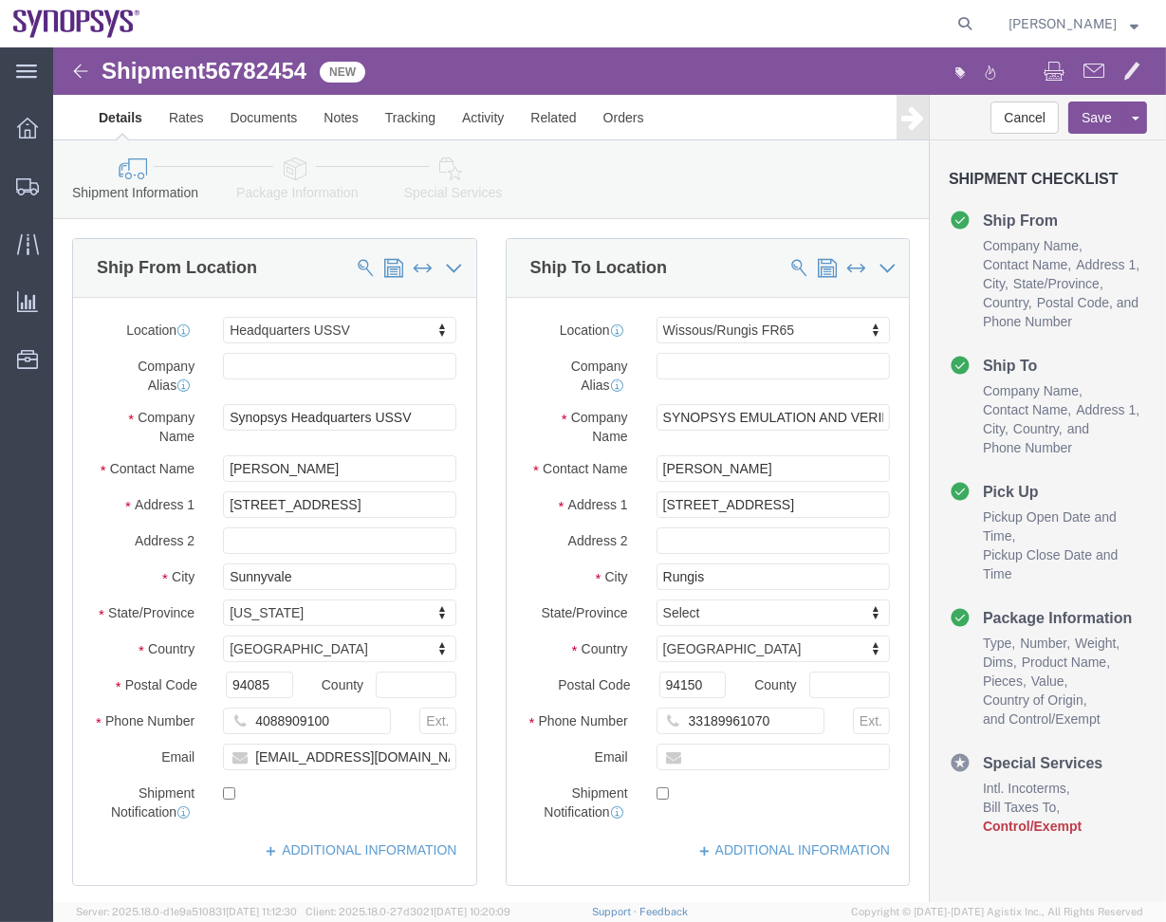
click div "Shipment Information Package Information Special Services"
click link "Package Information"
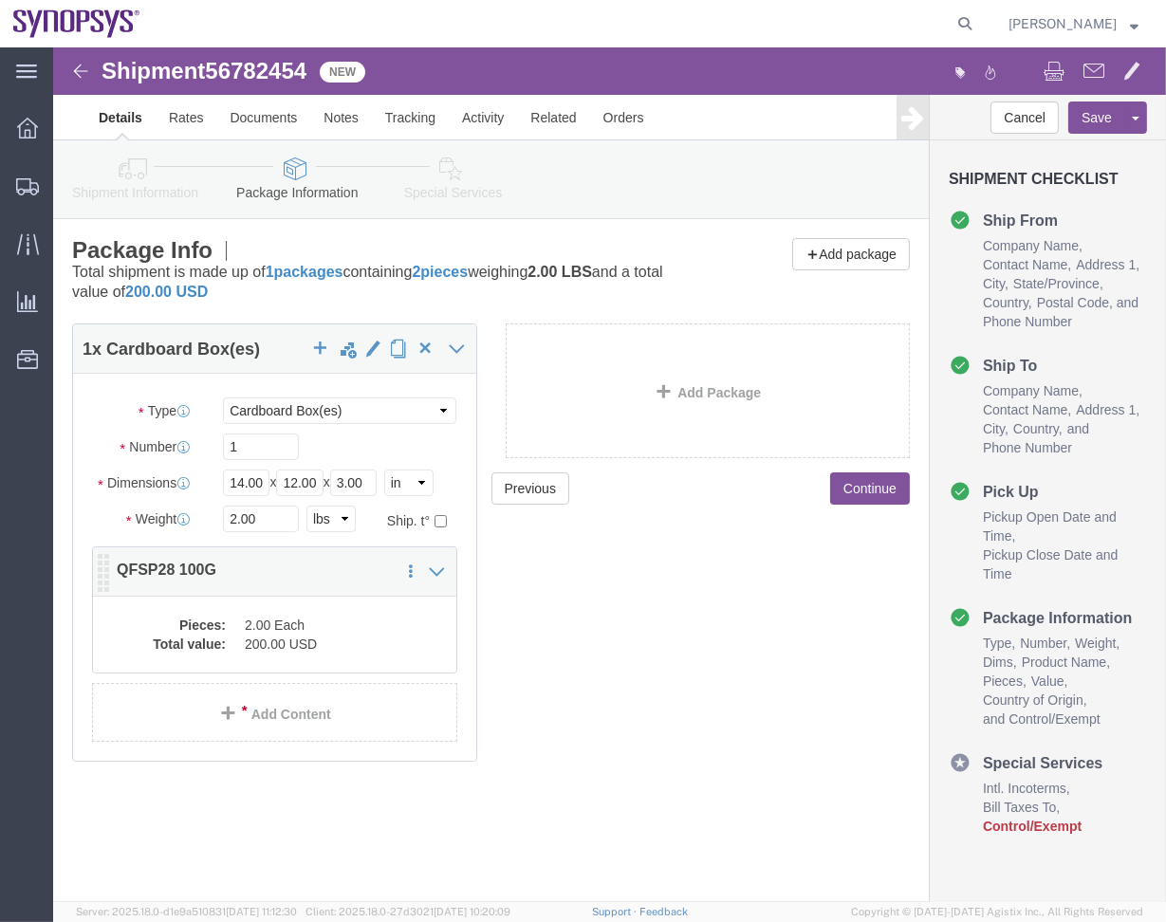
click dt "Pieces:"
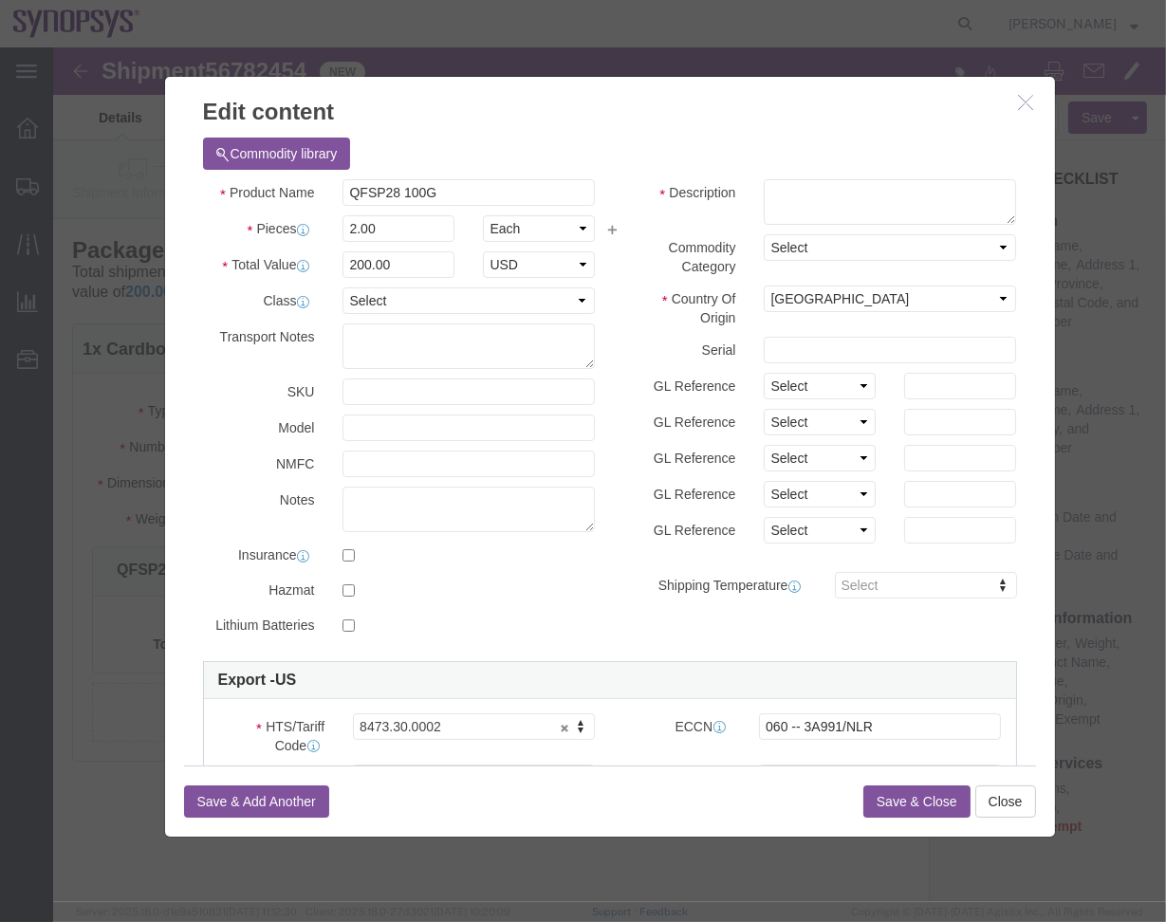
click icon "button"
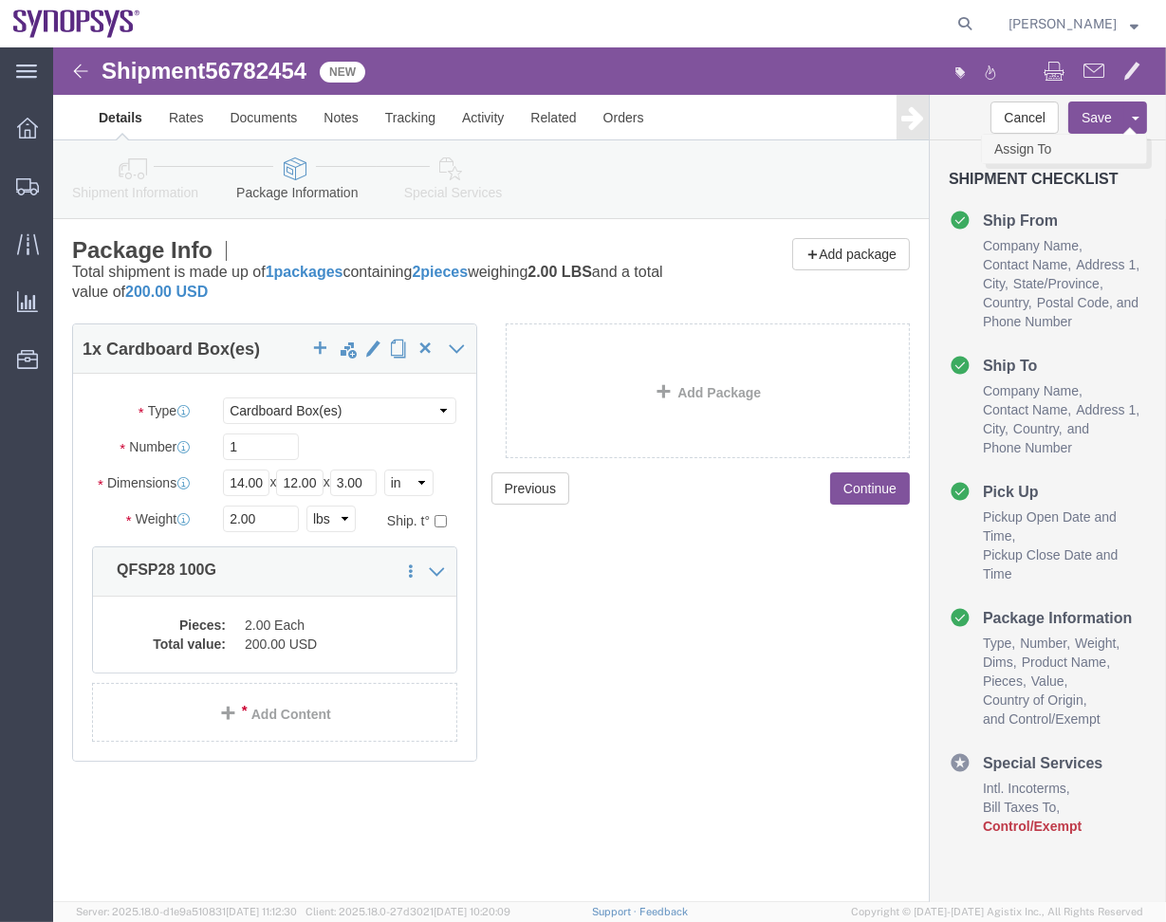
click link "Assign To"
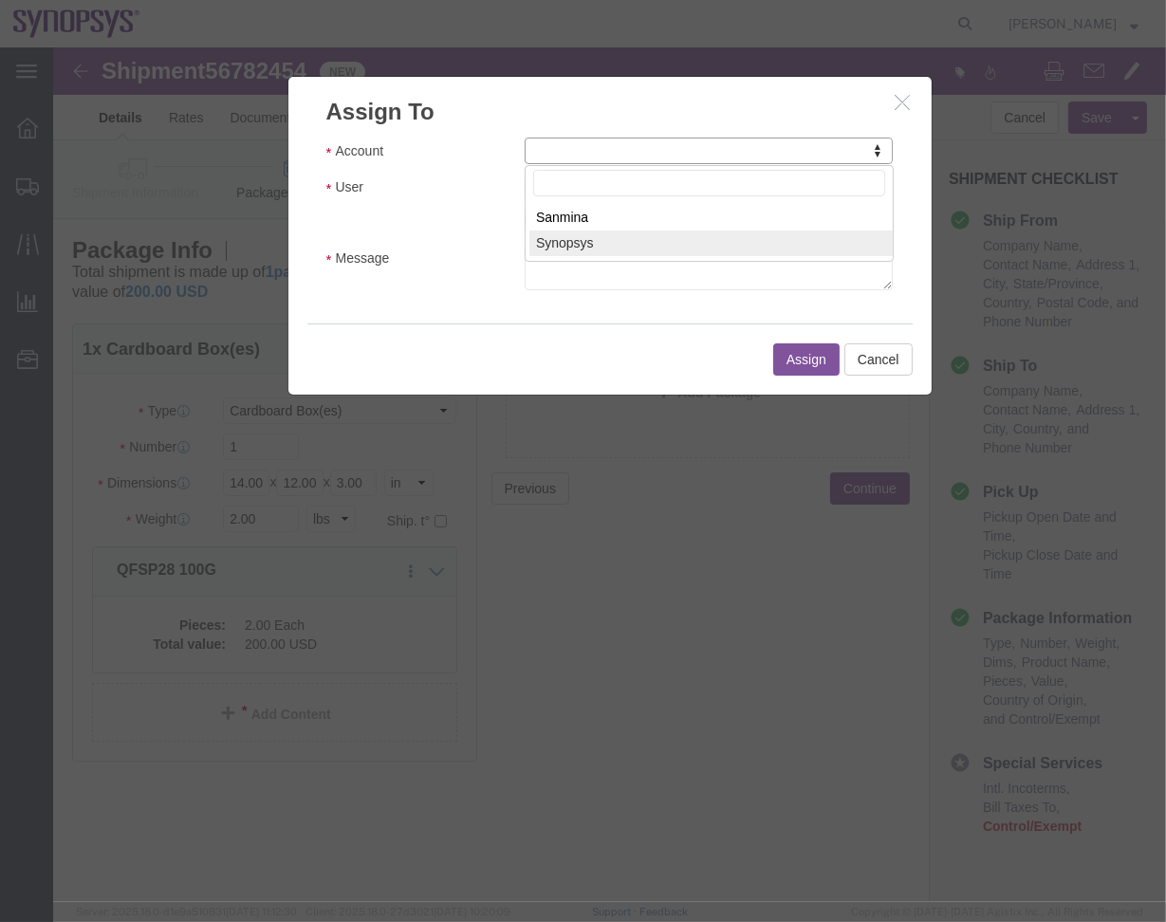
select select "117156"
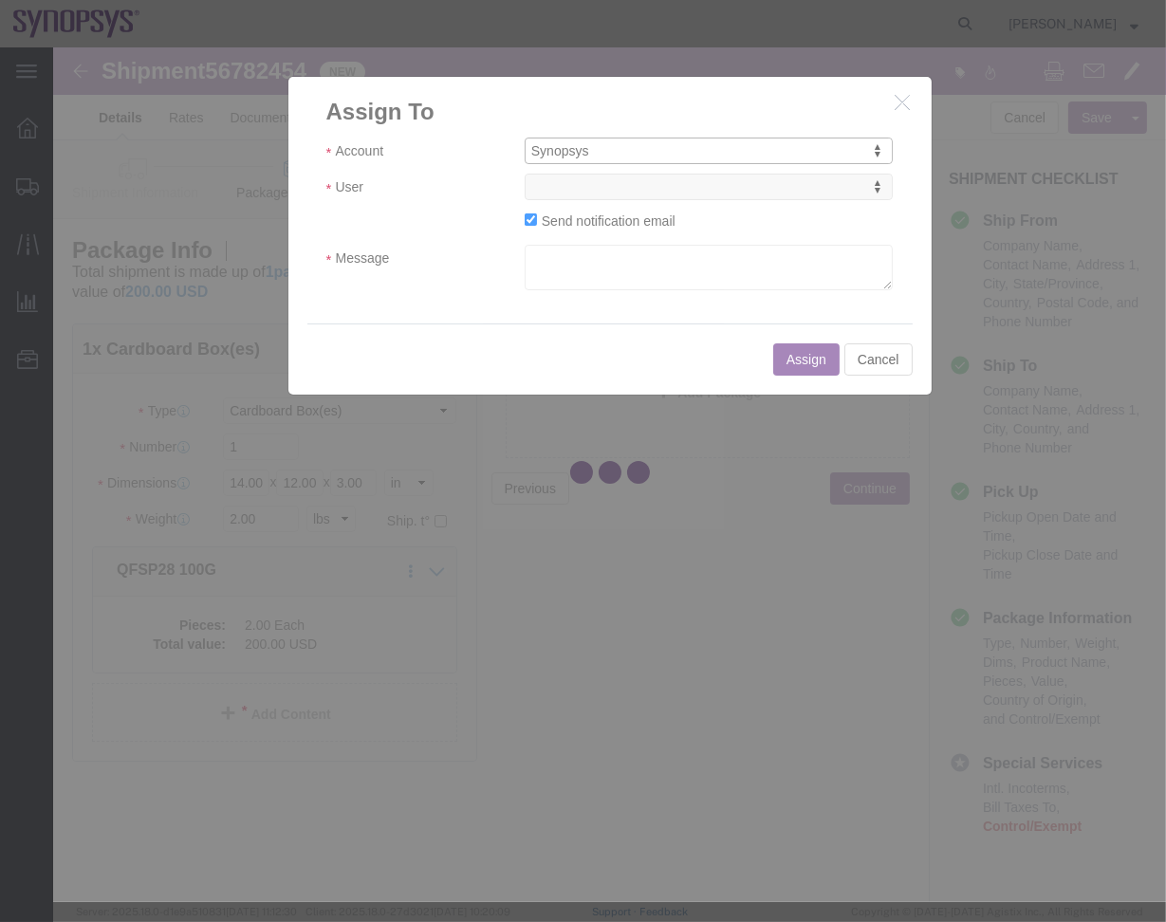
select select
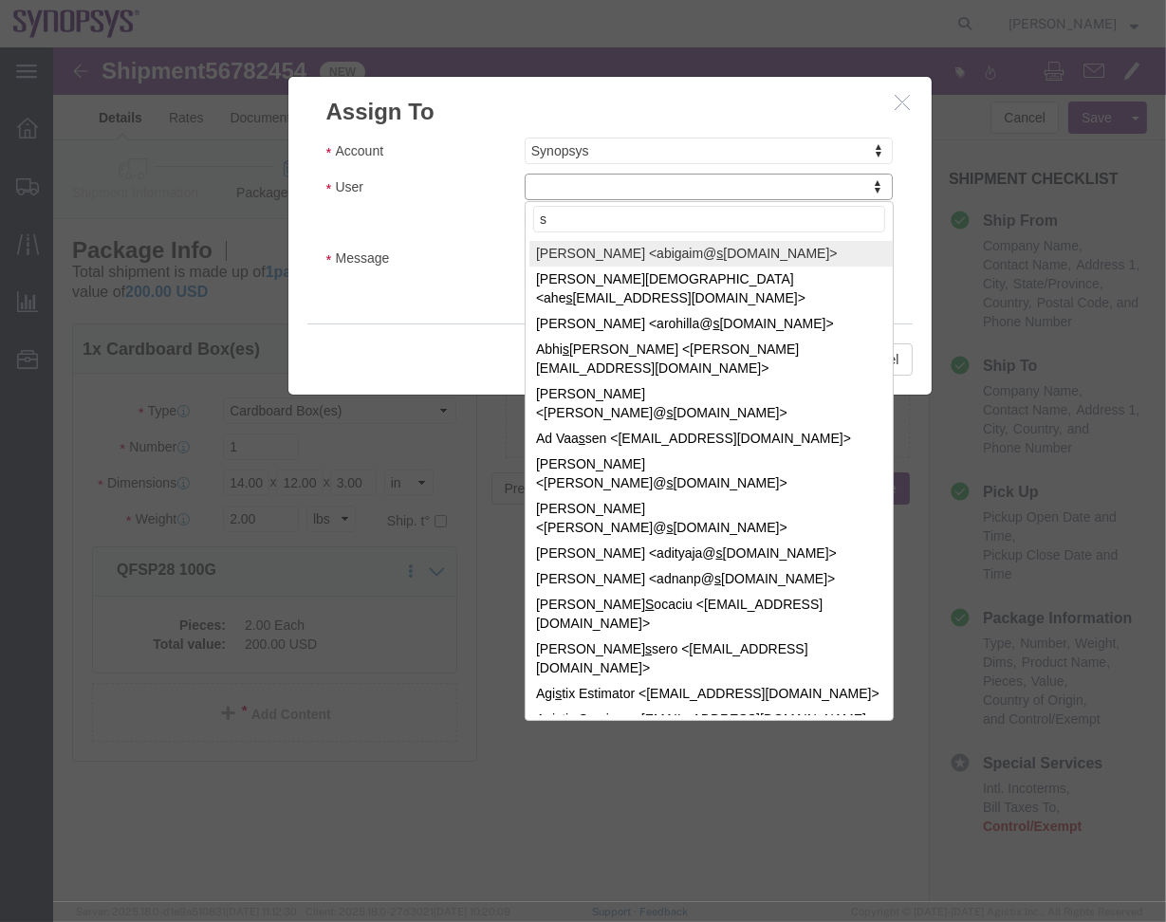
type input "sh"
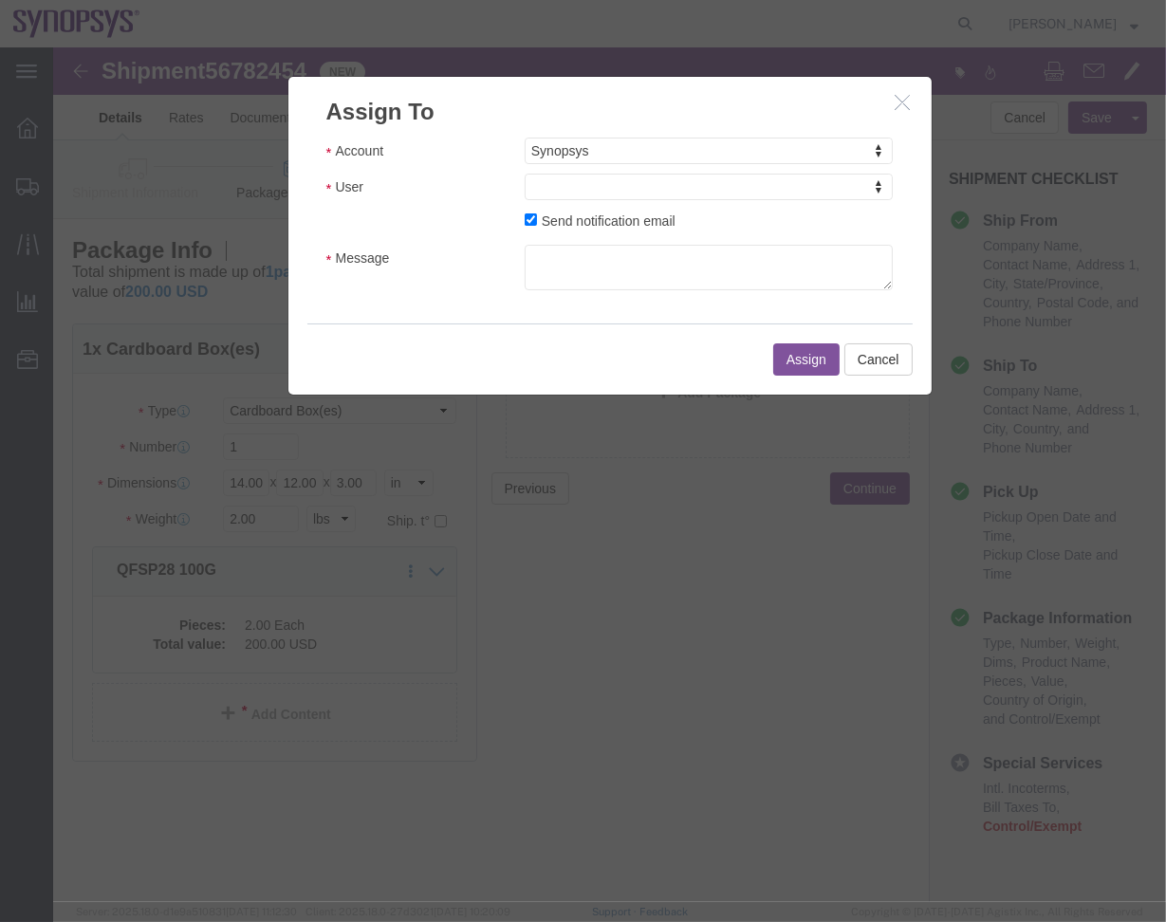
click button "button"
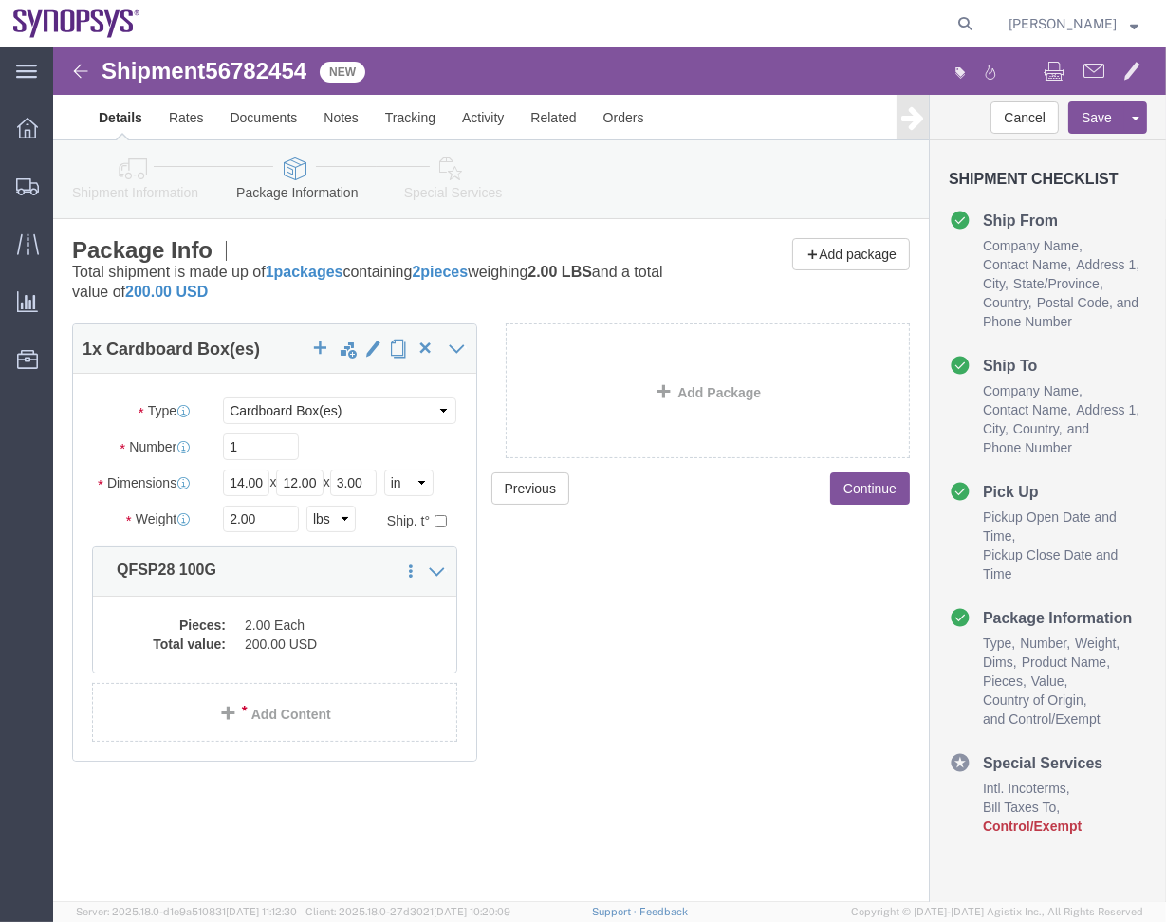
click link "Shipment Information"
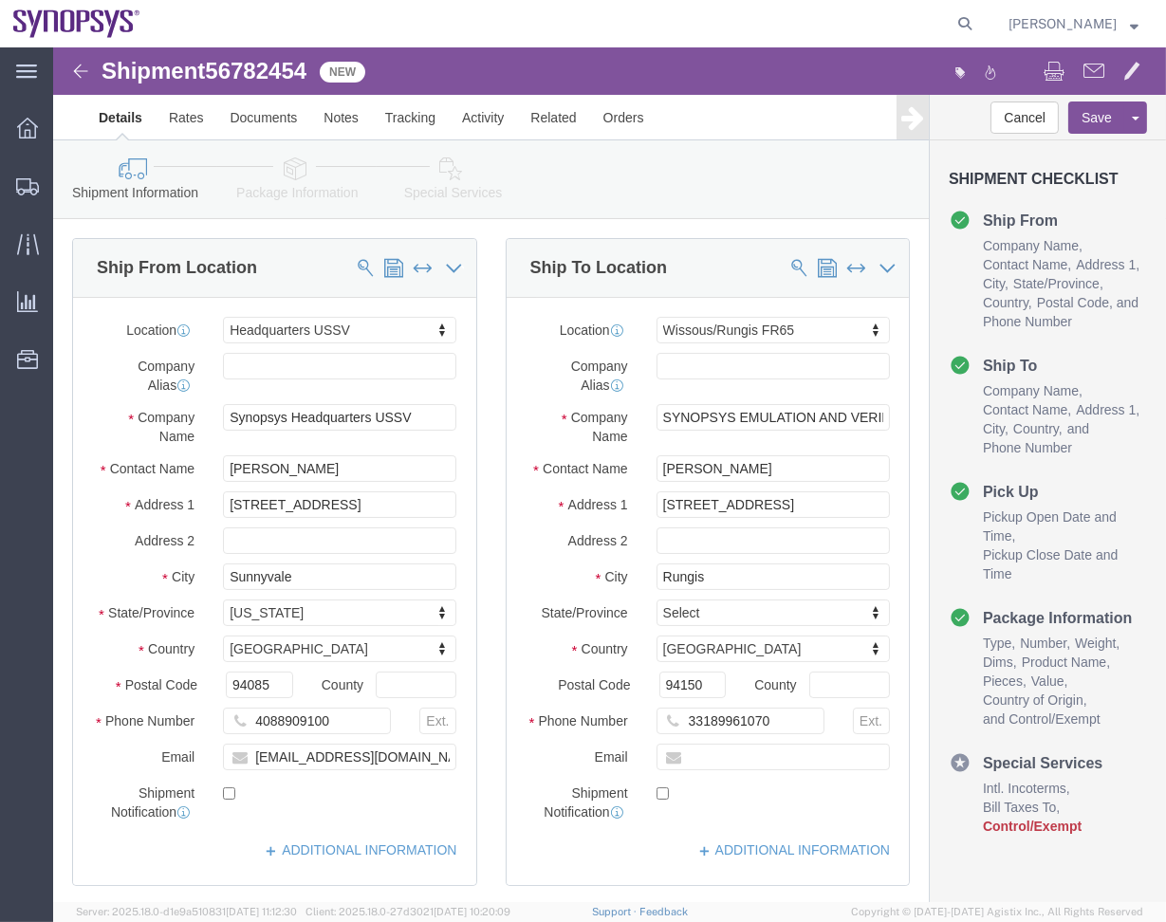
click link "Package Information"
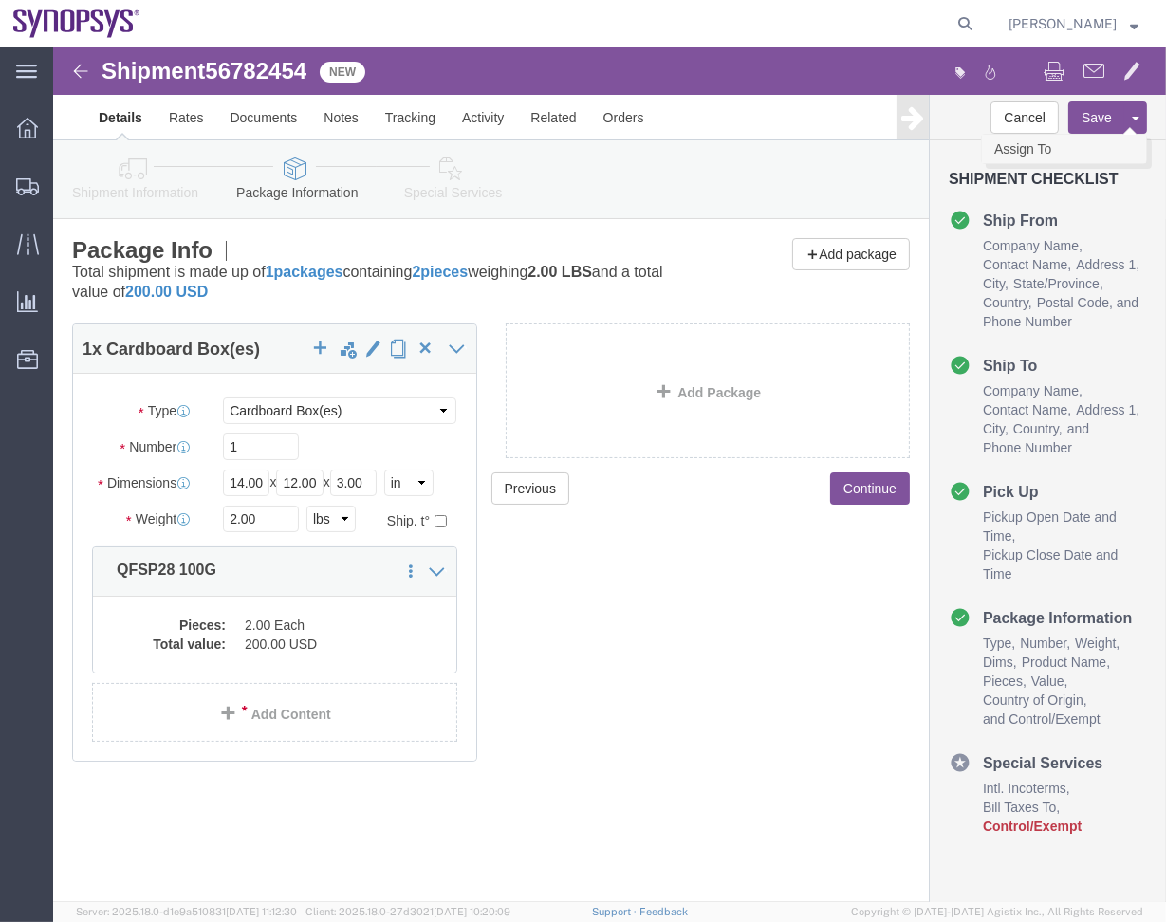
click link "Assign To"
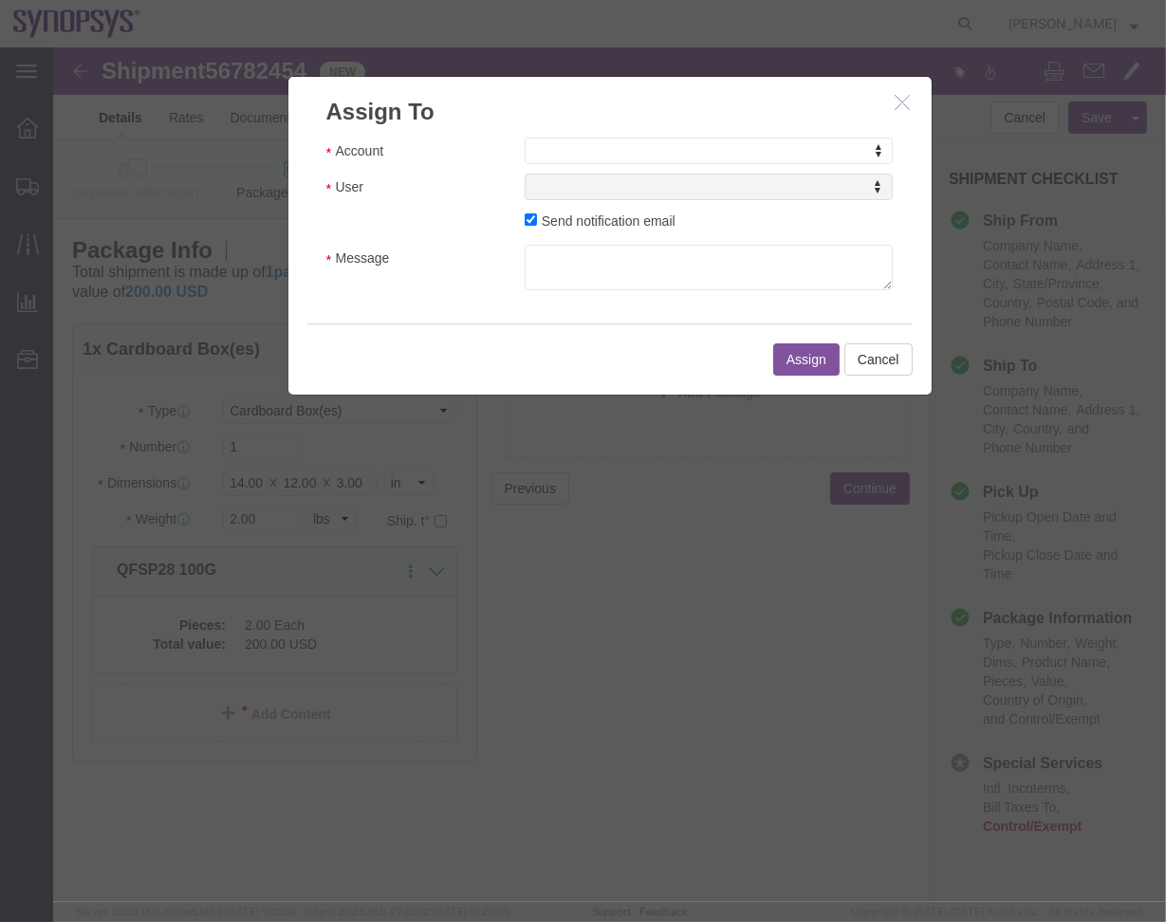
click div "Account Account Account Sanmina Synopsys User User User Send notification email…"
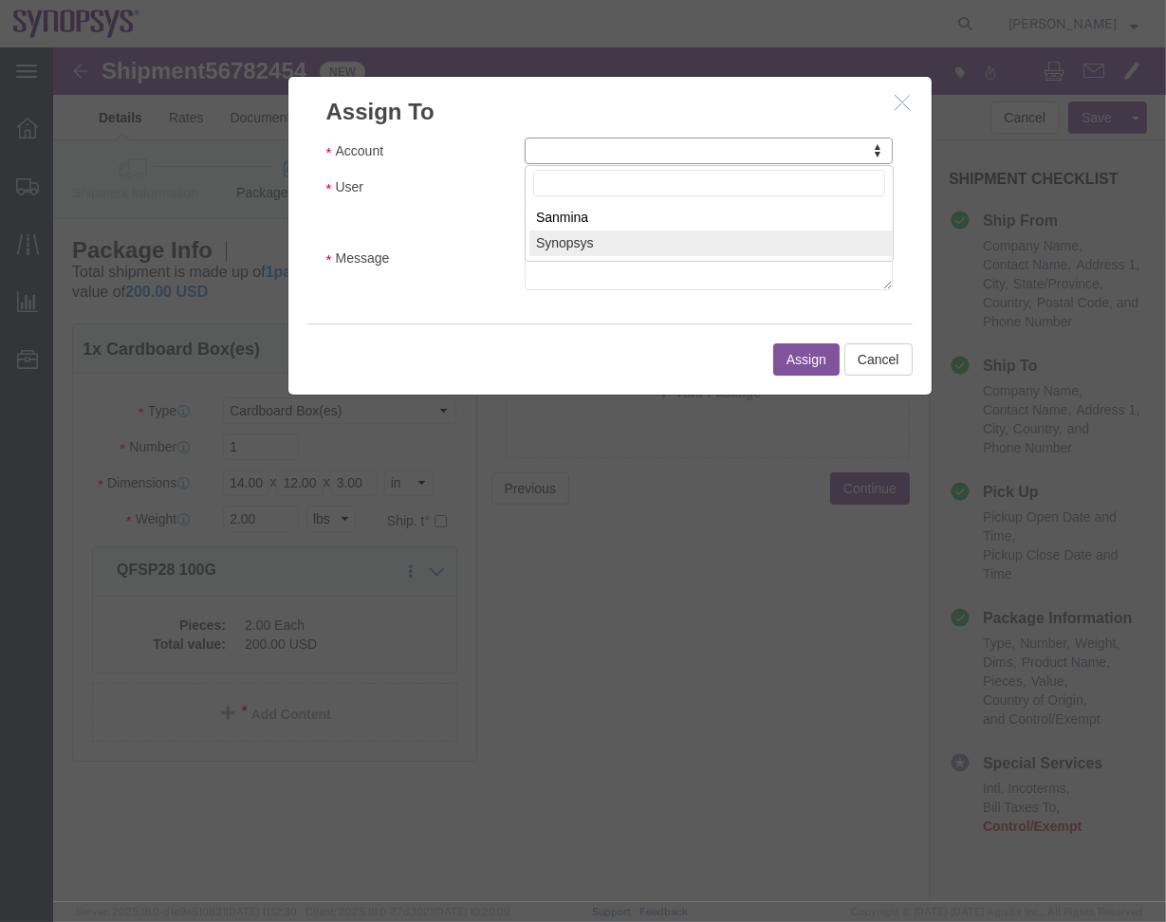
select select "117156"
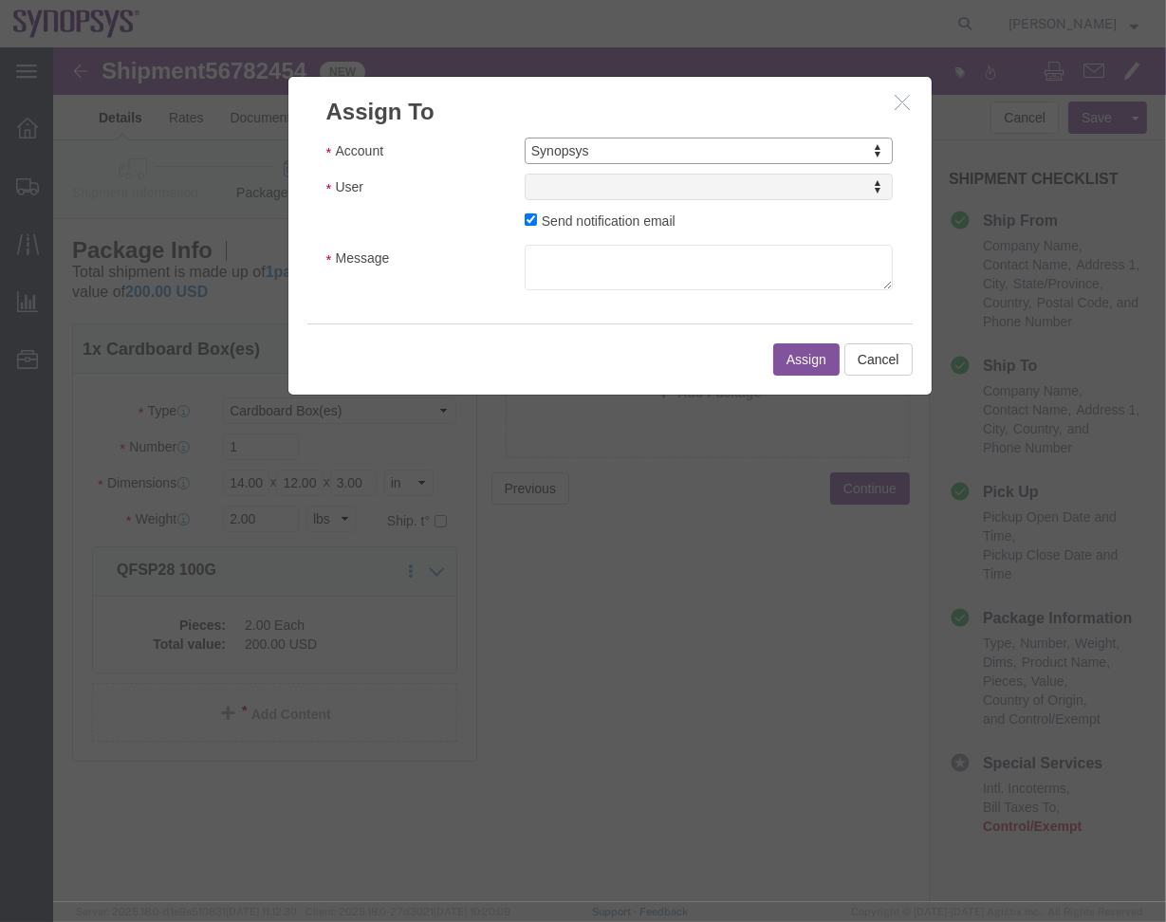
select select
drag, startPoint x: 763, startPoint y: 187, endPoint x: 711, endPoint y: 139, distance: 70.5
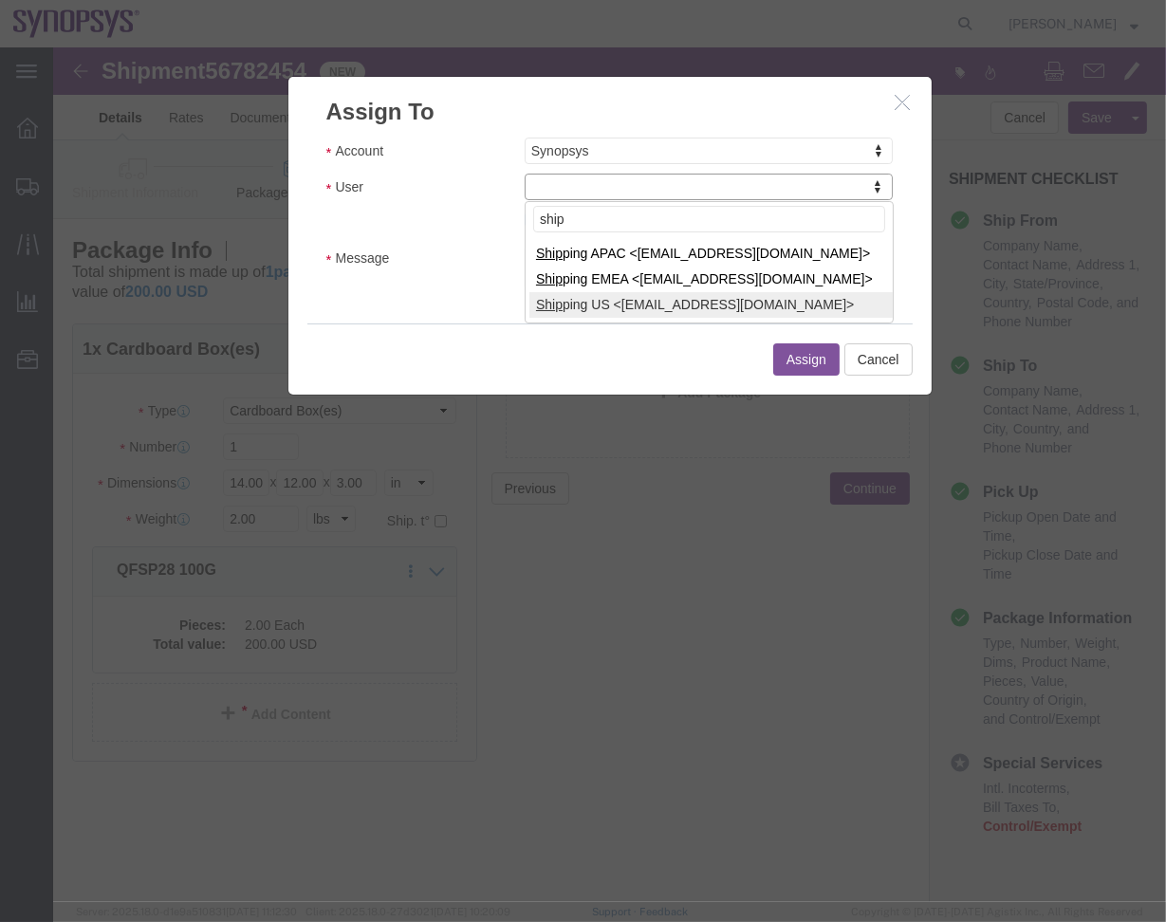
type input "ship"
select select "100122"
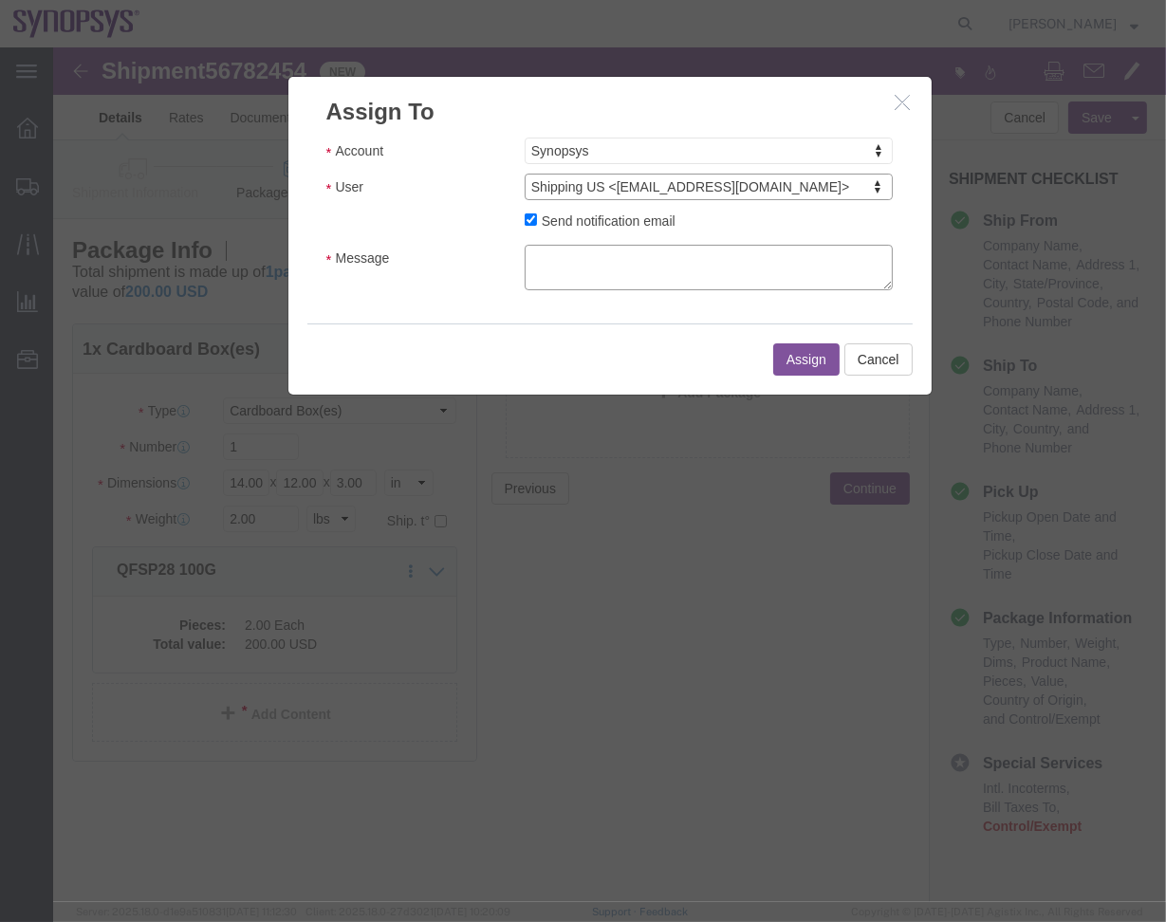
click textarea "Message"
type textarea "a"
click button "Assign"
